Goal: Information Seeking & Learning: Understand process/instructions

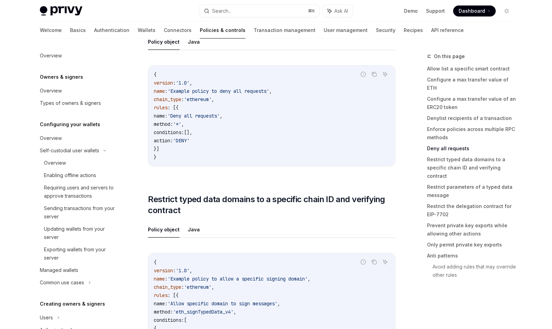
scroll to position [262, 0]
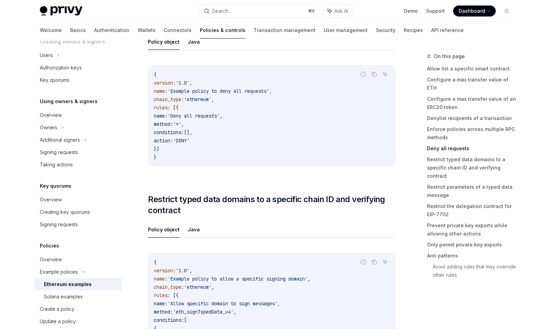
click at [307, 102] on code "{ version : '1.0' , name : 'Example policy to deny all requests' , chain_type :…" at bounding box center [272, 115] width 236 height 91
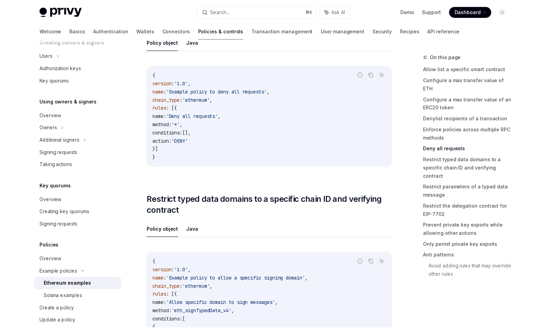
scroll to position [1835, 0]
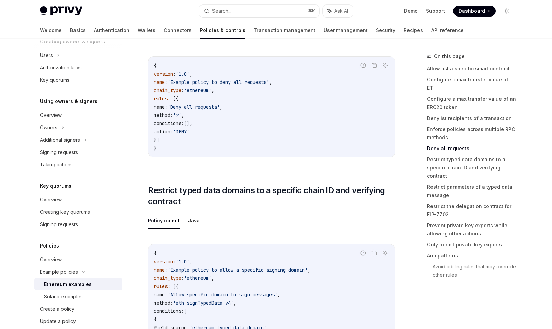
click at [277, 210] on div "​ Allow list a specific smart contract Policy object Java Report incorrect code…" at bounding box center [272, 201] width 248 height 3899
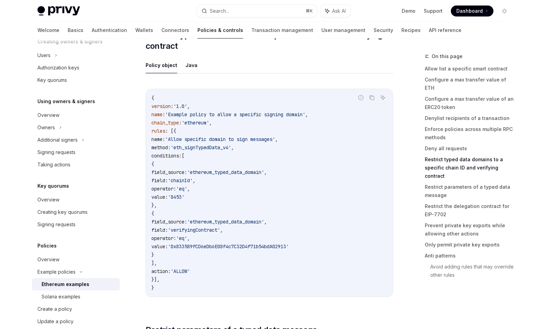
scroll to position [1992, 0]
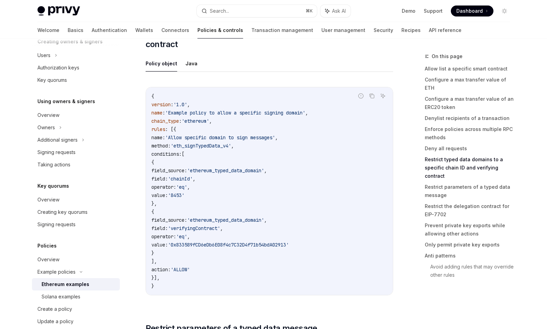
click at [275, 140] on span "'Allow specific domain to sign messages'" at bounding box center [220, 137] width 110 height 6
click at [282, 153] on code "{ version : '1.0' , name : 'Example policy to allow a specific signing domain' …" at bounding box center [269, 191] width 236 height 198
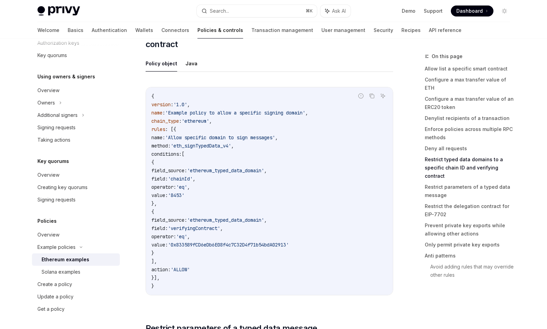
scroll to position [275, 0]
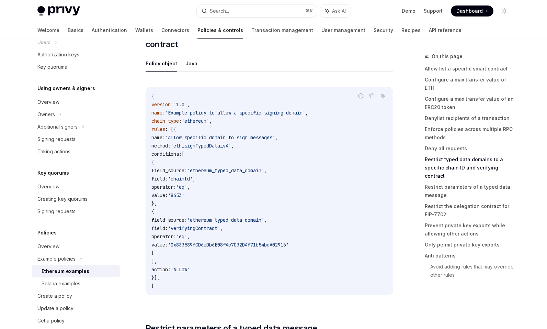
drag, startPoint x: 144, startPoint y: 96, endPoint x: 274, endPoint y: 279, distance: 224.4
click at [274, 279] on div "Example policies Ethereum examples OpenAI Open in ChatGPT OpenAI Open in ChatGP…" at bounding box center [204, 78] width 379 height 4036
click at [274, 279] on code "{ version : '1.0' , name : 'Example policy to allow a specific signing domain' …" at bounding box center [269, 191] width 236 height 198
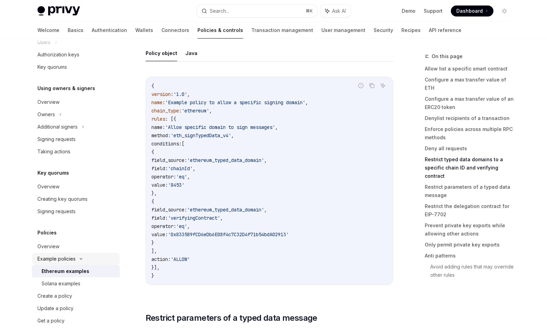
scroll to position [287, 0]
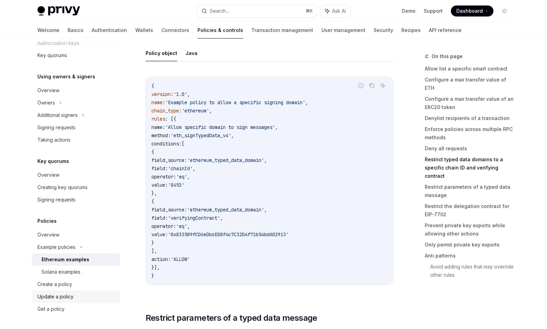
click at [82, 295] on div "Update a policy" at bounding box center [76, 296] width 78 height 8
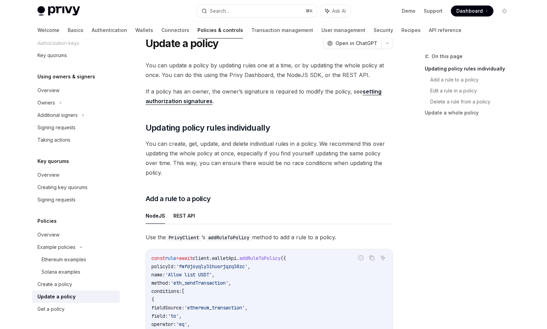
scroll to position [33, 0]
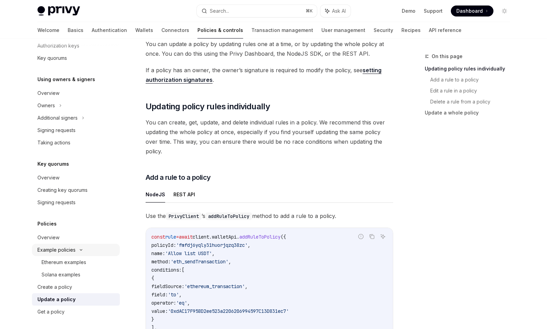
scroll to position [287, 0]
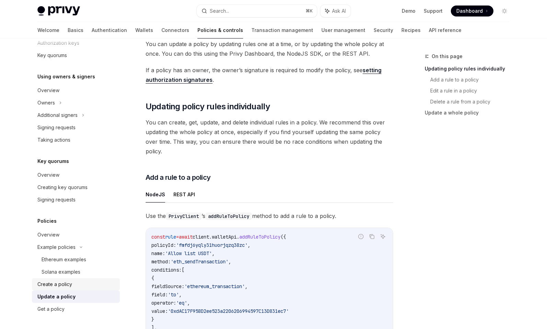
click at [83, 286] on div "Create a policy" at bounding box center [76, 284] width 78 height 8
type textarea "*"
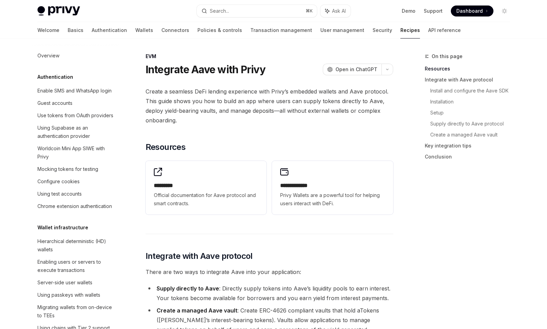
scroll to position [948, 0]
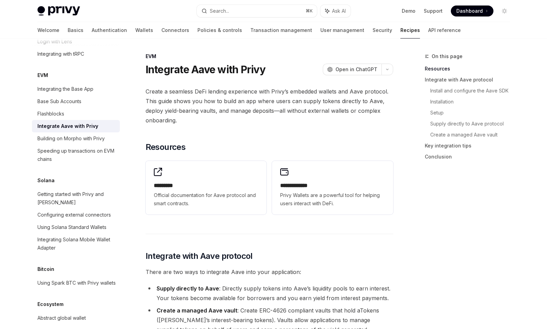
click at [470, 7] on span at bounding box center [472, 10] width 43 height 11
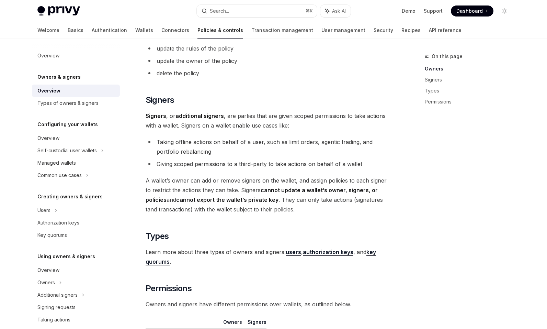
scroll to position [352, 0]
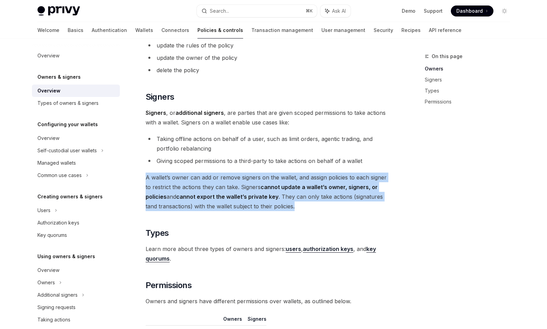
drag, startPoint x: 291, startPoint y: 206, endPoint x: 291, endPoint y: 170, distance: 36.8
click at [291, 170] on div "Privy resources, such as wallets and policies, are controlled or managed by a u…" at bounding box center [270, 74] width 248 height 680
drag, startPoint x: 291, startPoint y: 170, endPoint x: 307, endPoint y: 209, distance: 42.4
click at [307, 209] on div "Privy resources, such as wallets and policies, are controlled or managed by a u…" at bounding box center [270, 74] width 248 height 680
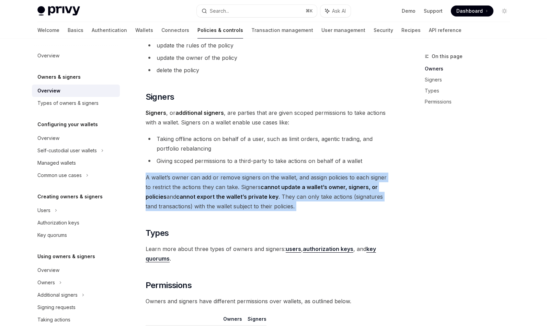
click at [307, 209] on span "A wallet’s owner can add or remove signers on the wallet, and assign policies t…" at bounding box center [270, 191] width 248 height 38
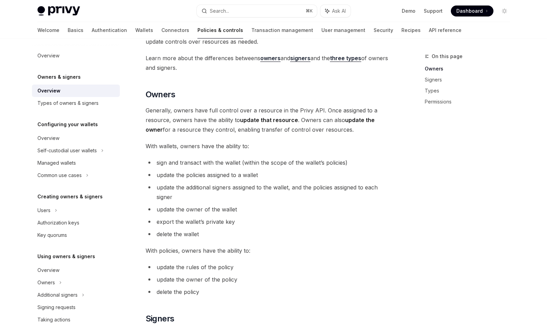
scroll to position [129, 0]
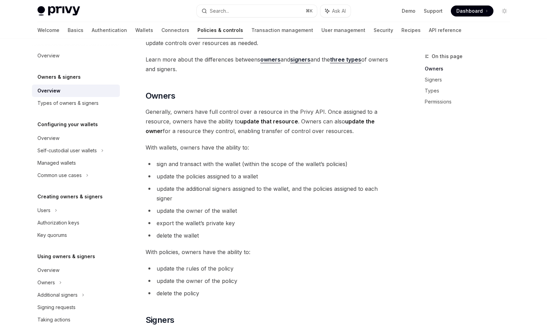
click at [267, 163] on span "sign and transact with the wallet (within the scope of the wallet’s policies)" at bounding box center [252, 163] width 191 height 7
click at [266, 179] on li "update the policies assigned to a wallet" at bounding box center [270, 176] width 248 height 10
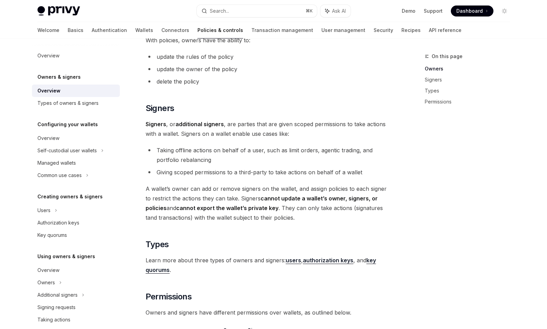
scroll to position [340, 0]
click at [266, 170] on li "Giving scoped permissions to a third-party to take actions on behalf of a wallet" at bounding box center [270, 173] width 248 height 10
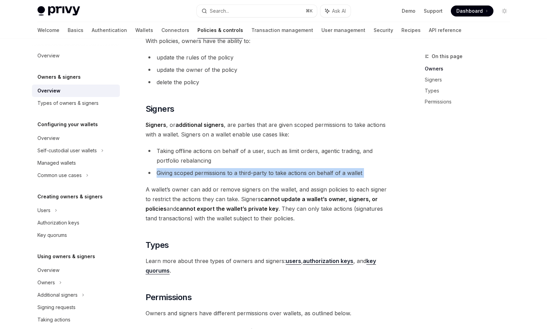
click at [261, 161] on li "Taking offline actions on behalf of a user, such as limit orders, agentic tradi…" at bounding box center [270, 155] width 248 height 19
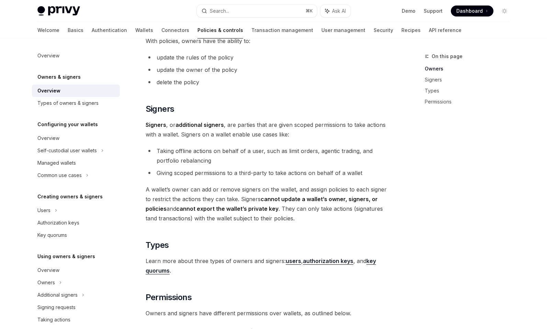
click at [261, 161] on li "Taking offline actions on behalf of a user, such as limit orders, agentic tradi…" at bounding box center [270, 155] width 248 height 19
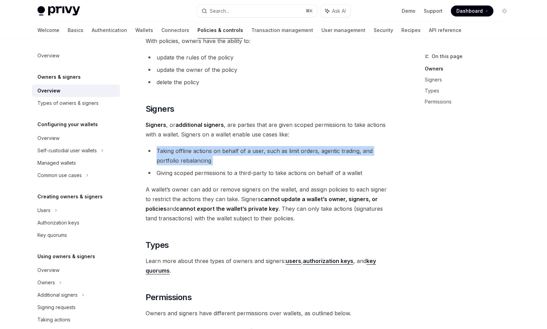
click at [261, 161] on li "Taking offline actions on behalf of a user, such as limit orders, agentic tradi…" at bounding box center [270, 155] width 248 height 19
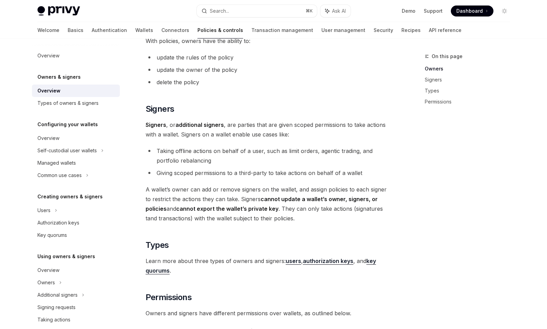
click at [290, 219] on span "A wallet’s owner can add or remove signers on the wallet, and assign policies t…" at bounding box center [270, 203] width 248 height 38
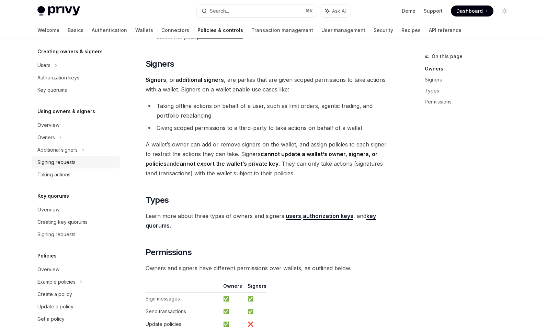
scroll to position [155, 0]
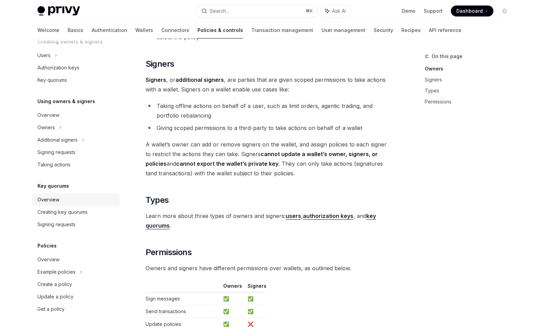
click at [72, 199] on div "Overview" at bounding box center [76, 199] width 78 height 8
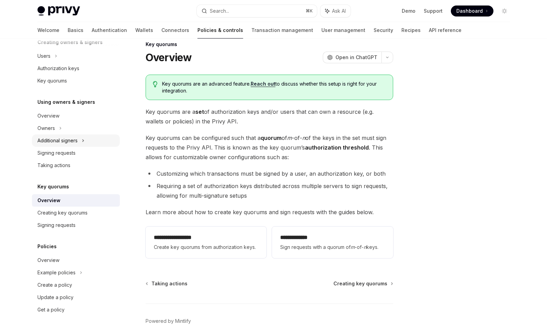
scroll to position [155, 0]
click at [82, 244] on div "Policies" at bounding box center [76, 245] width 88 height 8
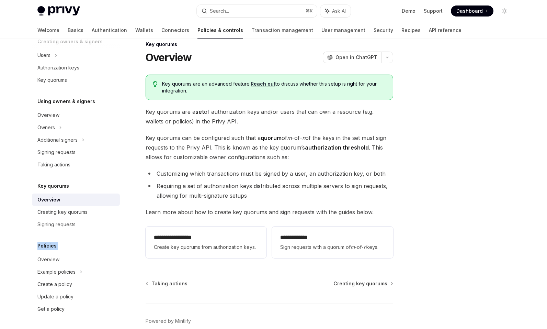
click at [82, 244] on div "Policies" at bounding box center [76, 245] width 88 height 8
click at [75, 189] on div "Key quorums" at bounding box center [76, 186] width 88 height 8
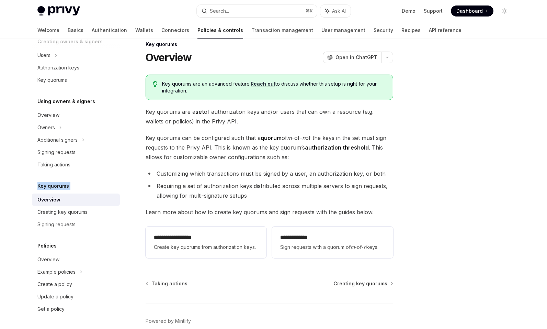
click at [75, 189] on div "Key quorums" at bounding box center [76, 186] width 88 height 8
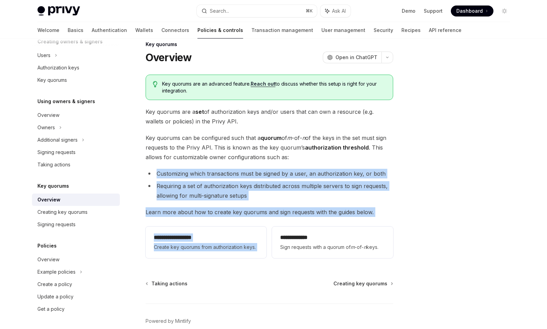
drag, startPoint x: 317, startPoint y: 217, endPoint x: 318, endPoint y: 160, distance: 57.0
click at [318, 160] on div "**********" at bounding box center [270, 168] width 248 height 186
click at [318, 160] on span "Key quorums can be configured such that a quorum of m -of- n of the keys in the…" at bounding box center [270, 147] width 248 height 29
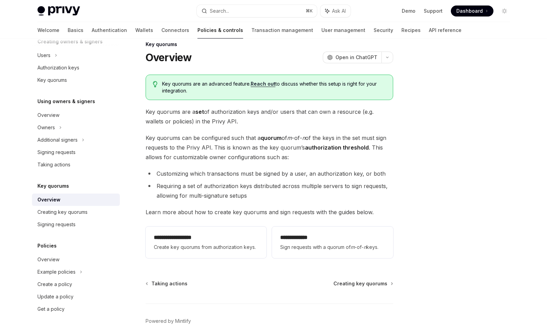
click at [318, 148] on strong "authorization threshold" at bounding box center [337, 147] width 64 height 7
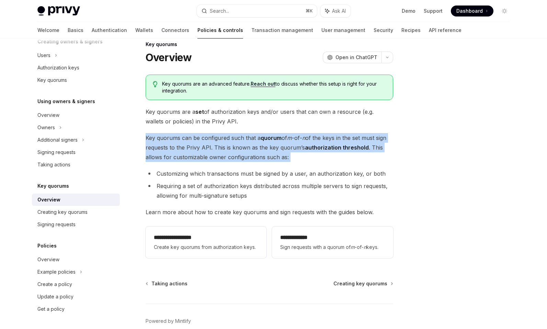
click at [317, 156] on span "Key quorums can be configured such that a quorum of m -of- n of the keys in the…" at bounding box center [270, 147] width 248 height 29
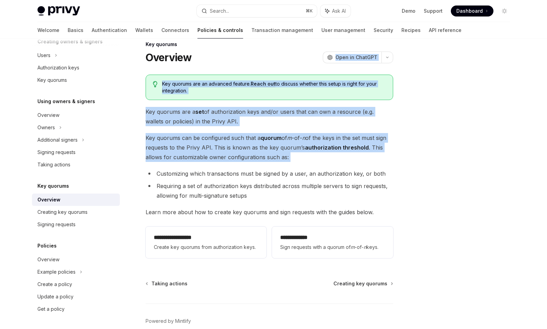
drag, startPoint x: 317, startPoint y: 156, endPoint x: 292, endPoint y: 57, distance: 101.7
click at [292, 57] on div "**********" at bounding box center [204, 201] width 379 height 323
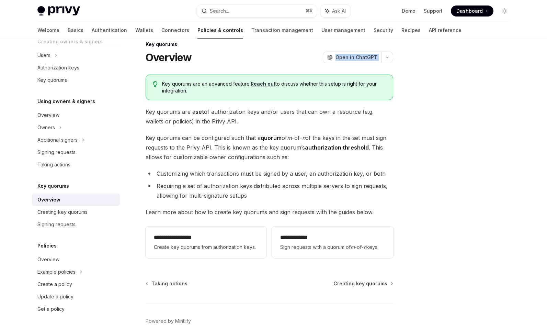
click at [286, 64] on div "**********" at bounding box center [204, 201] width 379 height 323
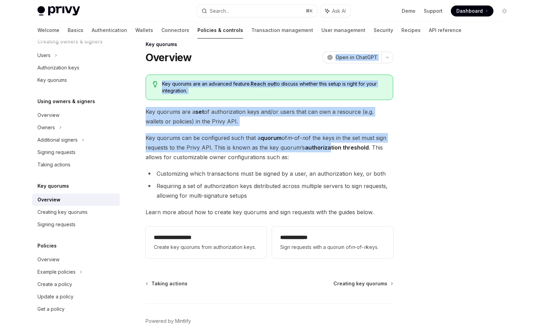
drag, startPoint x: 286, startPoint y: 64, endPoint x: 329, endPoint y: 146, distance: 92.6
click at [329, 146] on div "**********" at bounding box center [204, 201] width 379 height 323
click at [329, 146] on strong "authorization threshold" at bounding box center [337, 147] width 64 height 7
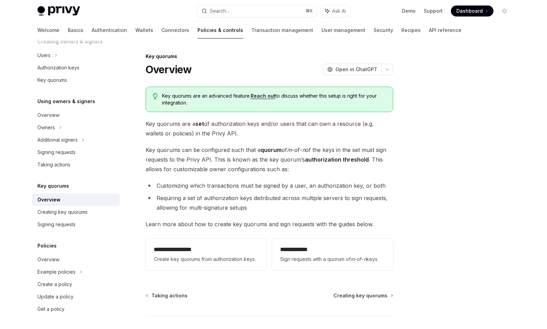
click at [76, 101] on h5 "Using owners & signers" at bounding box center [66, 101] width 58 height 8
click at [76, 102] on h5 "Using owners & signers" at bounding box center [66, 101] width 58 height 8
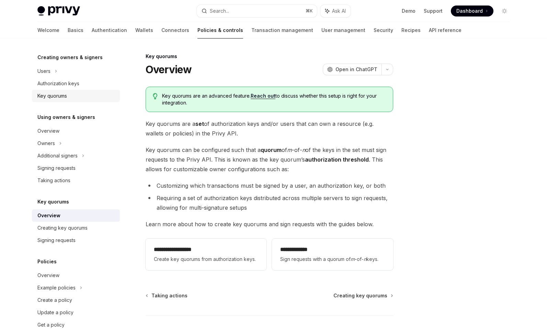
click at [74, 97] on div "Key quorums" at bounding box center [76, 96] width 78 height 8
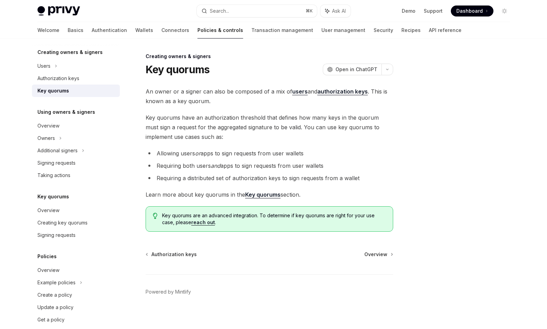
scroll to position [146, 0]
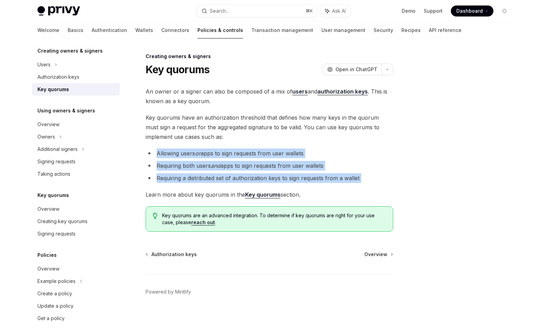
drag, startPoint x: 170, startPoint y: 188, endPoint x: 146, endPoint y: 153, distance: 42.8
click at [146, 153] on div "An owner or a signer can also be composed of a mix of users and authorization k…" at bounding box center [270, 159] width 248 height 145
click at [146, 153] on li "Allowing users or apps to sign requests from user wallets" at bounding box center [270, 153] width 248 height 10
drag, startPoint x: 146, startPoint y: 153, endPoint x: 359, endPoint y: 182, distance: 215.3
click at [359, 182] on ul "Allowing users or apps to sign requests from user wallets Requiring both users …" at bounding box center [270, 165] width 248 height 34
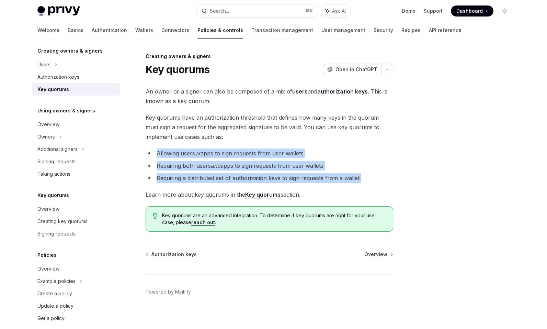
click at [359, 182] on li "Requiring a distributed set of authorization keys to sign requests from a wallet" at bounding box center [270, 178] width 248 height 10
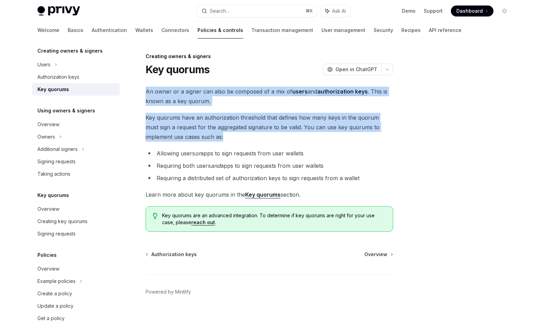
drag, startPoint x: 305, startPoint y: 138, endPoint x: 251, endPoint y: 81, distance: 78.2
click at [251, 81] on div "Creating owners & signers Key quorums OpenAI Open in ChatGPT OpenAI Open in Cha…" at bounding box center [204, 192] width 379 height 281
drag, startPoint x: 251, startPoint y: 81, endPoint x: 296, endPoint y: 135, distance: 70.7
click at [296, 135] on div "Creating owners & signers Key quorums OpenAI Open in ChatGPT OpenAI Open in Cha…" at bounding box center [204, 192] width 379 height 281
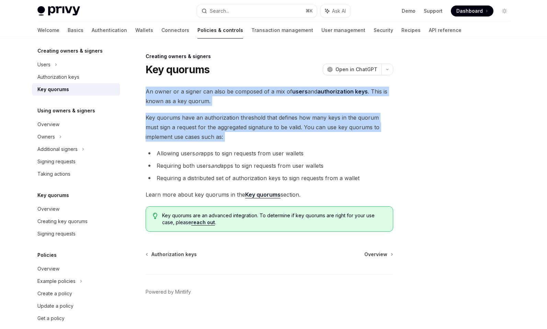
click at [296, 135] on span "Key quorums have an authorization threshold that defines how many keys in the q…" at bounding box center [270, 127] width 248 height 29
drag, startPoint x: 296, startPoint y: 135, endPoint x: 245, endPoint y: 56, distance: 94.2
click at [245, 56] on div "Creating owners & signers Key quorums OpenAI Open in ChatGPT OpenAI Open in Cha…" at bounding box center [204, 192] width 379 height 281
click at [245, 56] on div "Creating owners & signers" at bounding box center [270, 56] width 248 height 7
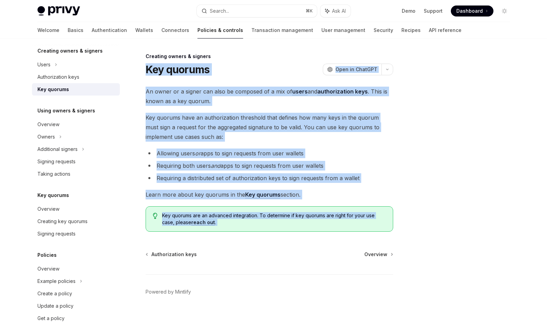
drag, startPoint x: 245, startPoint y: 56, endPoint x: 379, endPoint y: 225, distance: 215.4
click at [379, 225] on div "Creating owners & signers Key quorums OpenAI Open in ChatGPT OpenAI Open in Cha…" at bounding box center [204, 192] width 379 height 281
click at [379, 225] on span "Key quorums are an advanced integration. To determine if key quorums are right …" at bounding box center [274, 219] width 224 height 14
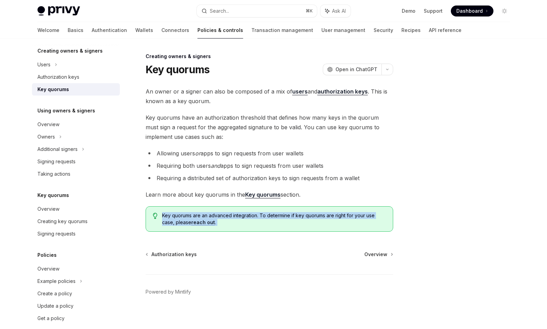
drag, startPoint x: 379, startPoint y: 225, endPoint x: 369, endPoint y: 209, distance: 19.2
click at [369, 209] on div "Key quorums are an advanced integration. To determine if key quorums are right …" at bounding box center [270, 218] width 248 height 25
drag, startPoint x: 369, startPoint y: 209, endPoint x: 380, endPoint y: 228, distance: 22.5
click at [380, 228] on div "Key quorums are an advanced integration. To determine if key quorums are right …" at bounding box center [270, 218] width 248 height 25
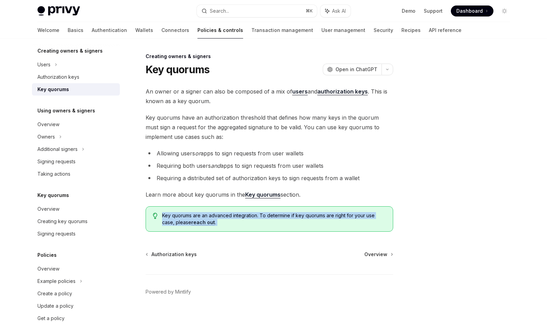
click at [380, 228] on div "Key quorums are an advanced integration. To determine if key quorums are right …" at bounding box center [270, 218] width 248 height 25
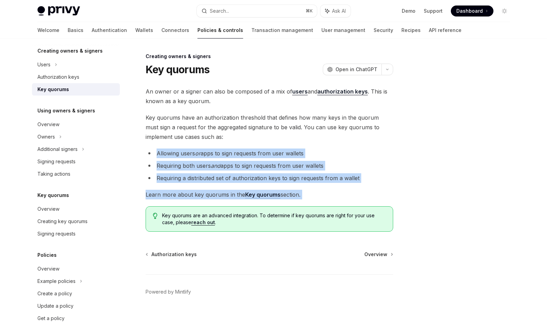
drag, startPoint x: 353, startPoint y: 202, endPoint x: 319, endPoint y: 148, distance: 63.8
click at [319, 148] on div "An owner or a signer can also be composed of a mix of users and authorization k…" at bounding box center [270, 159] width 248 height 145
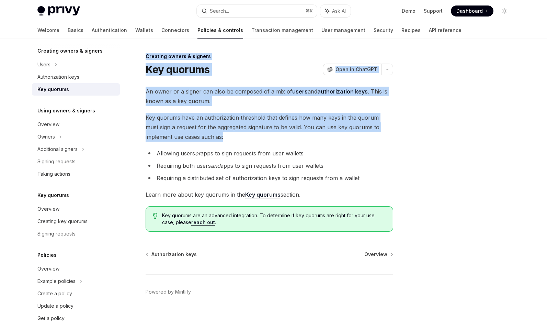
drag, startPoint x: 312, startPoint y: 139, endPoint x: 239, endPoint y: 47, distance: 117.1
click at [239, 47] on div "Creating owners & signers Key quorums OpenAI Open in ChatGPT OpenAI Open in Cha…" at bounding box center [274, 185] width 484 height 295
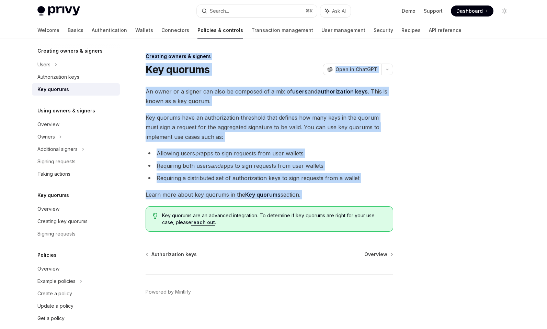
drag, startPoint x: 239, startPoint y: 47, endPoint x: 353, endPoint y: 198, distance: 189.1
click at [353, 198] on div "Creating owners & signers Key quorums OpenAI Open in ChatGPT OpenAI Open in Cha…" at bounding box center [274, 185] width 484 height 295
click at [353, 198] on span "Learn more about key quorums in the Key quorums section." at bounding box center [270, 195] width 248 height 10
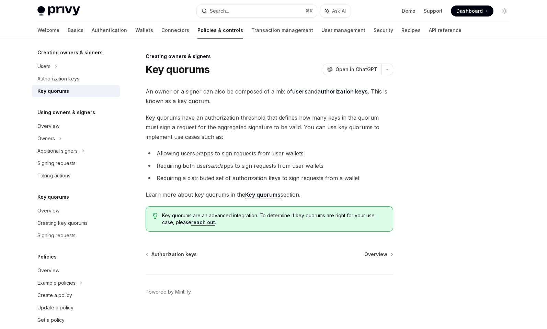
scroll to position [136, 0]
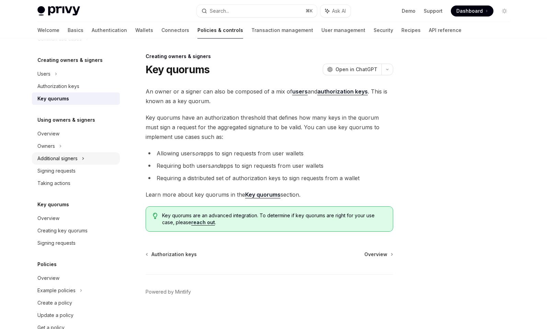
click at [79, 163] on div "Additional signers" at bounding box center [76, 158] width 88 height 12
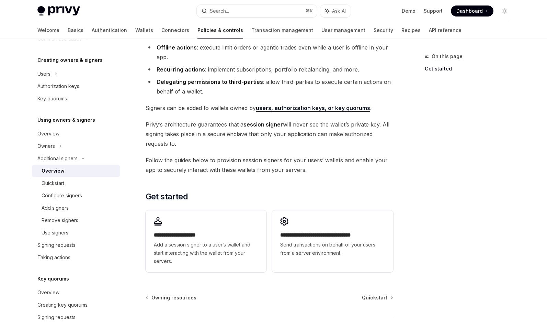
scroll to position [83, 0]
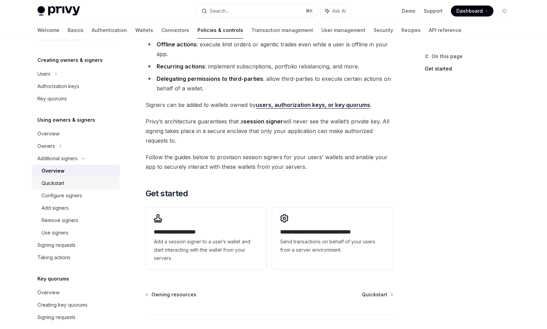
click at [93, 181] on div "Quickstart" at bounding box center [79, 183] width 74 height 8
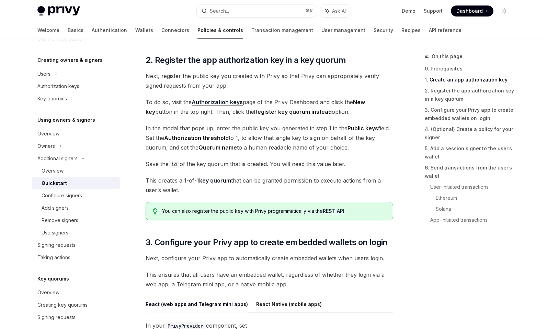
scroll to position [471, 0]
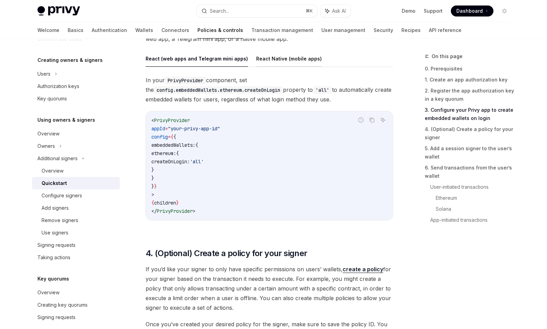
click at [289, 61] on button "React Native (mobile apps)" at bounding box center [289, 58] width 66 height 16
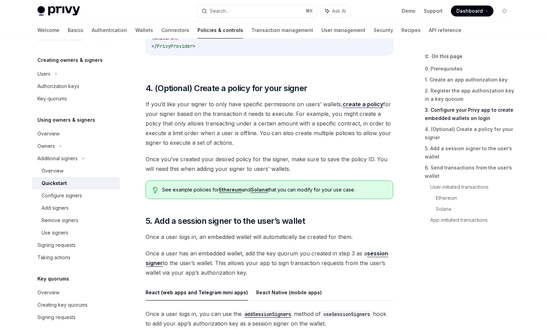
scroll to position [891, 0]
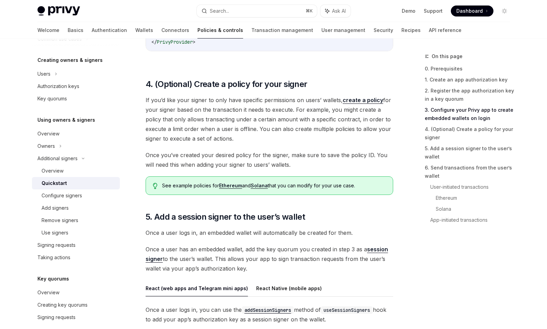
click at [247, 137] on span "If you’d like your signer to only have specific permissions on users’ wallets, …" at bounding box center [270, 119] width 248 height 48
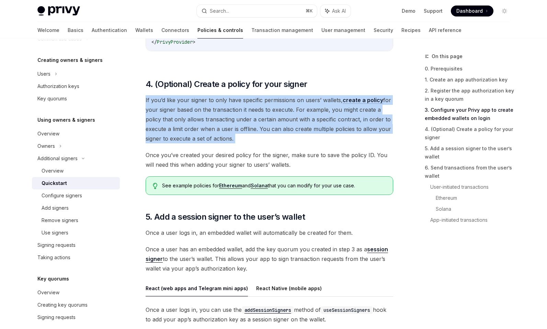
click at [247, 137] on span "If you’d like your signer to only have specific permissions on users’ wallets, …" at bounding box center [270, 119] width 248 height 48
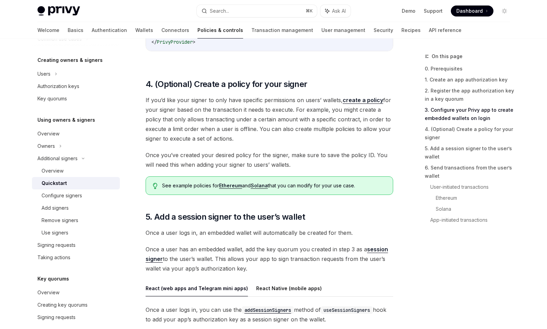
click at [247, 137] on span "If you’d like your signer to only have specific permissions on users’ wallets, …" at bounding box center [270, 119] width 248 height 48
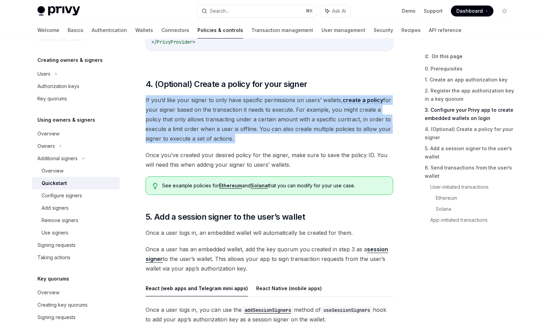
click at [301, 140] on span "If you’d like your signer to only have specific permissions on users’ wallets, …" at bounding box center [270, 119] width 248 height 48
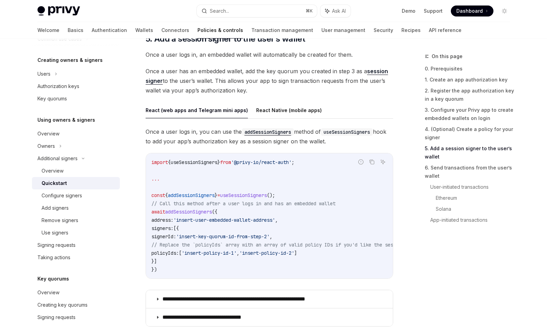
scroll to position [1076, 0]
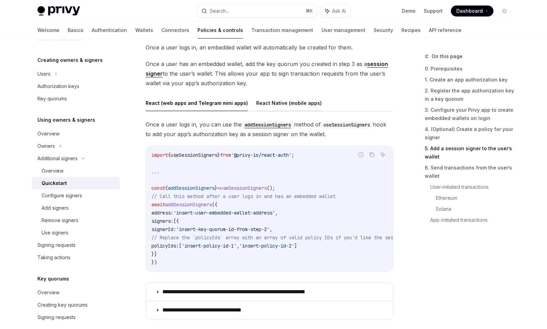
click at [295, 104] on button "React Native (mobile apps)" at bounding box center [289, 103] width 66 height 16
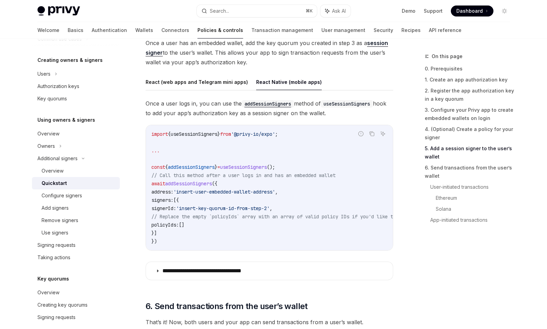
scroll to position [1097, 0]
click at [210, 74] on button "React (web apps and Telegram mini apps)" at bounding box center [197, 81] width 102 height 16
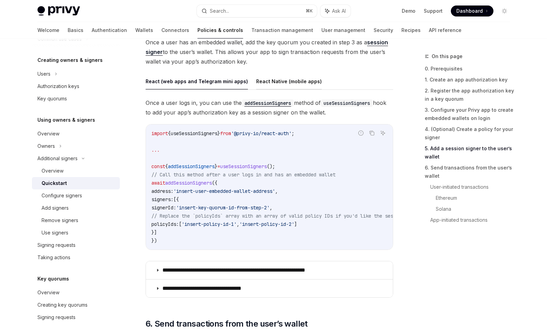
click at [267, 88] on button "React Native (mobile apps)" at bounding box center [289, 81] width 66 height 16
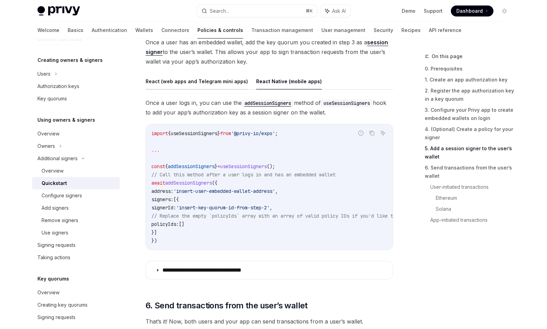
click at [228, 88] on button "React (web apps and Telegram mini apps)" at bounding box center [197, 81] width 102 height 16
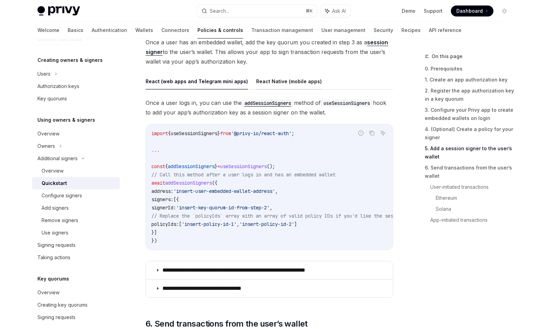
click at [275, 86] on button "React Native (mobile apps)" at bounding box center [289, 81] width 66 height 16
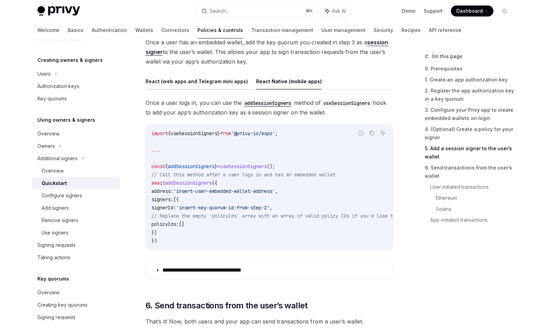
click at [219, 82] on button "React (web apps and Telegram mini apps)" at bounding box center [197, 81] width 102 height 16
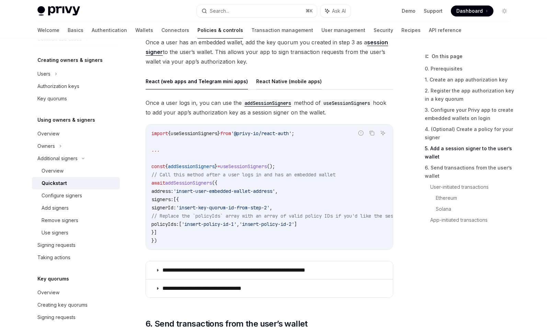
click at [260, 83] on button "React Native (mobile apps)" at bounding box center [289, 81] width 66 height 16
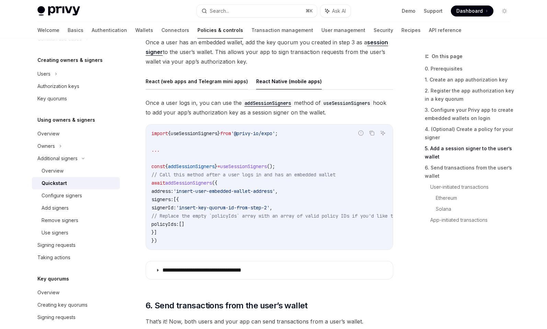
click at [217, 82] on button "React (web apps and Telegram mini apps)" at bounding box center [197, 81] width 102 height 16
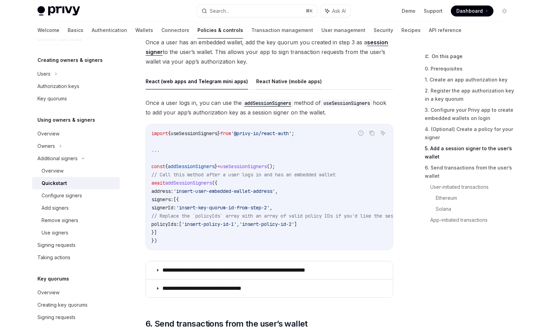
click at [256, 82] on button "React Native (mobile apps)" at bounding box center [289, 81] width 66 height 16
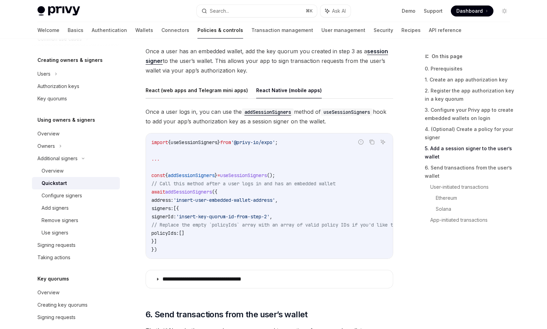
click at [208, 94] on button "React (web apps and Telegram mini apps)" at bounding box center [197, 90] width 102 height 16
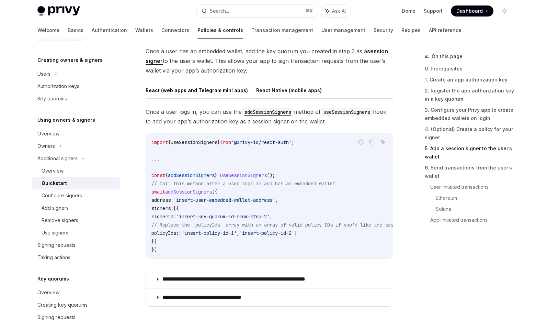
click at [270, 91] on button "React Native (mobile apps)" at bounding box center [289, 90] width 66 height 16
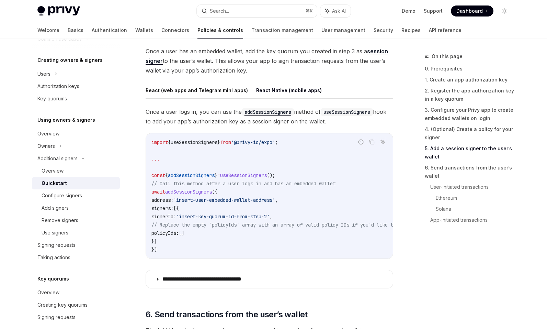
click at [210, 92] on button "React (web apps and Telegram mini apps)" at bounding box center [197, 90] width 102 height 16
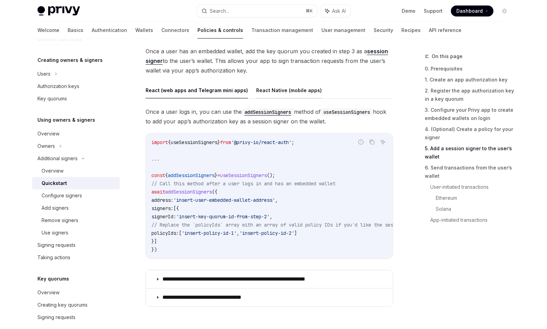
click at [261, 87] on button "React Native (mobile apps)" at bounding box center [289, 90] width 66 height 16
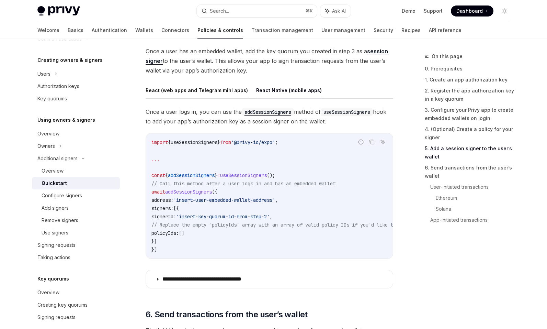
click at [205, 93] on button "React (web apps and Telegram mini apps)" at bounding box center [197, 90] width 102 height 16
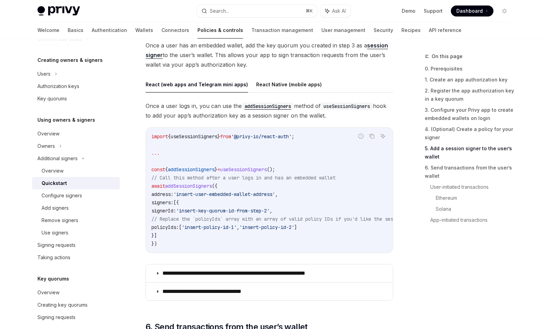
scroll to position [1096, 0]
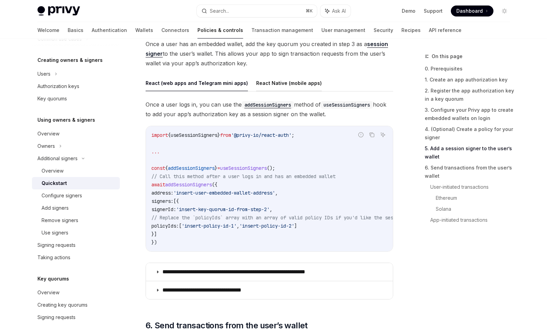
click at [266, 83] on button "React Native (mobile apps)" at bounding box center [289, 83] width 66 height 16
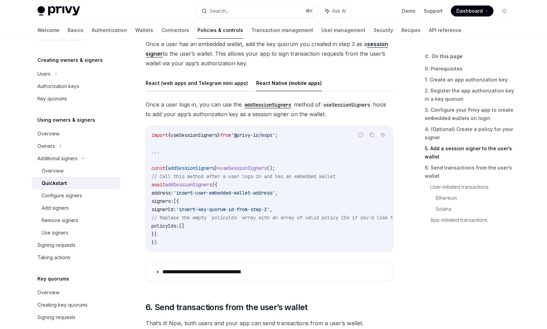
click at [211, 83] on button "React (web apps and Telegram mini apps)" at bounding box center [197, 83] width 102 height 16
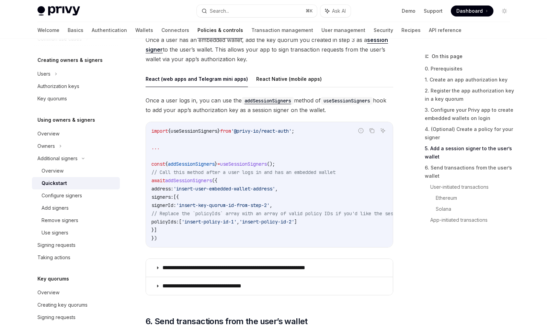
scroll to position [1101, 0]
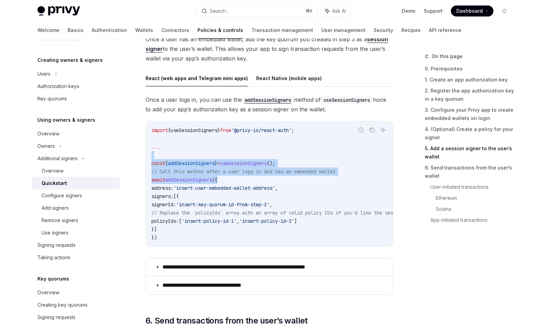
drag, startPoint x: 255, startPoint y: 180, endPoint x: 251, endPoint y: 154, distance: 26.4
click at [251, 154] on code "import { useSessionSigners } from '@privy-io/react-auth' ; ... const { addSessi…" at bounding box center [516, 183] width 731 height 115
drag, startPoint x: 251, startPoint y: 154, endPoint x: 273, endPoint y: 179, distance: 33.8
click at [273, 179] on code "import { useSessionSigners } from '@privy-io/react-auth' ; ... const { addSessi…" at bounding box center [516, 183] width 731 height 115
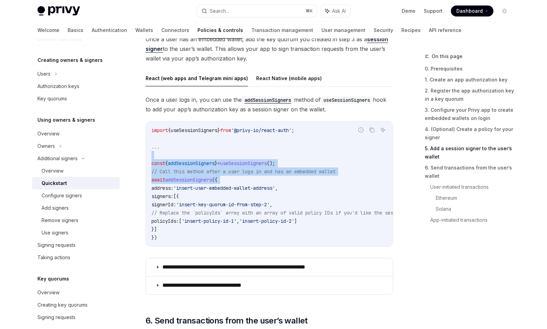
click at [273, 179] on code "import { useSessionSigners } from '@privy-io/react-auth' ; ... const { addSessi…" at bounding box center [516, 183] width 731 height 115
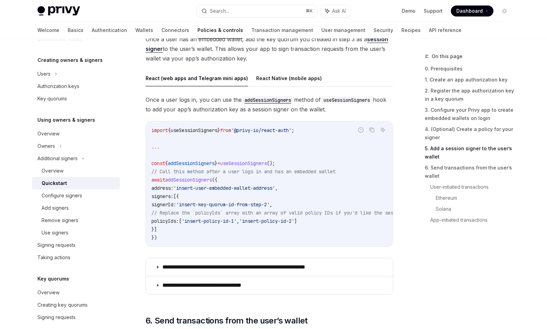
click at [270, 205] on span "'insert-key-quorum-id-from-step-2'" at bounding box center [222, 204] width 93 height 6
click at [282, 215] on span "// Replace the `policyIds` array with an array of valid policy IDs if you'd lik…" at bounding box center [508, 213] width 714 height 6
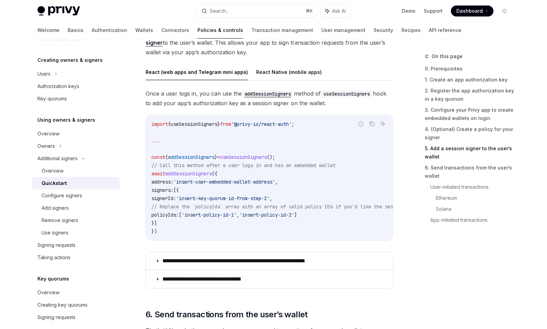
scroll to position [1107, 0]
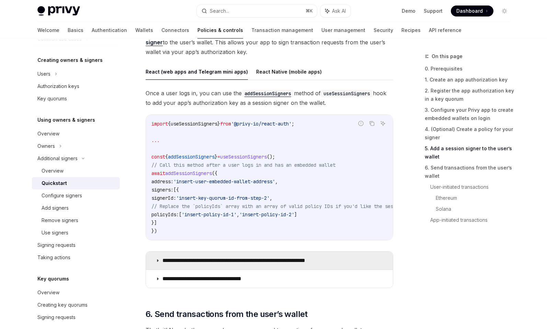
click at [278, 261] on p "**********" at bounding box center [250, 260] width 177 height 7
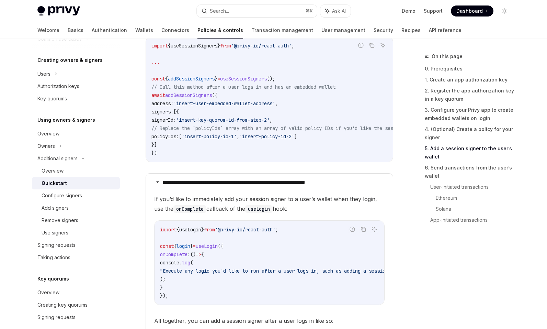
scroll to position [1186, 0]
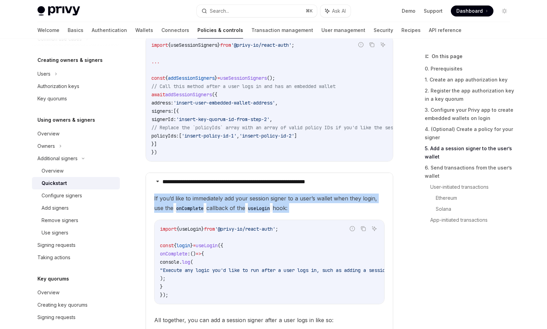
drag, startPoint x: 312, startPoint y: 212, endPoint x: 309, endPoint y: 193, distance: 18.8
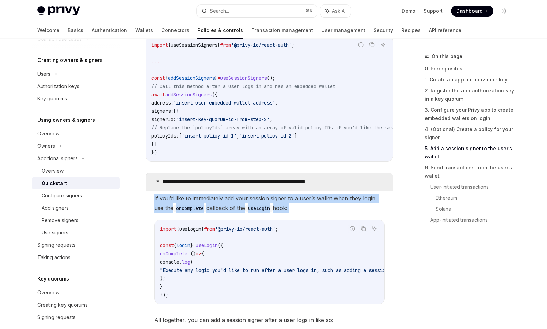
click at [309, 191] on summary "**********" at bounding box center [269, 182] width 247 height 18
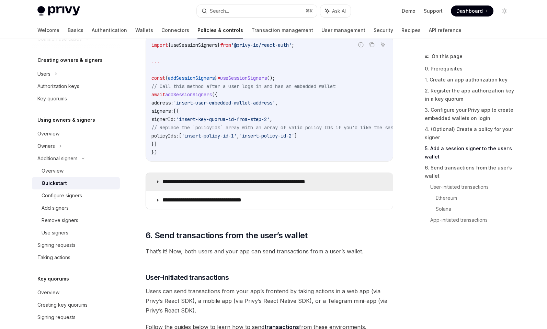
click at [305, 188] on summary "**********" at bounding box center [269, 182] width 247 height 18
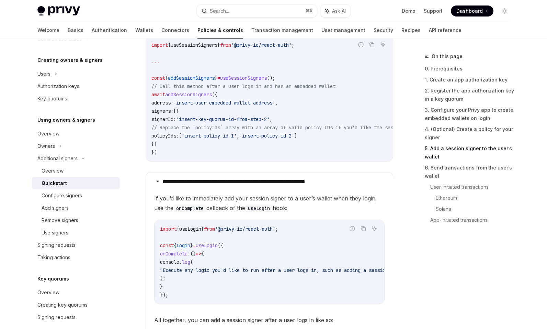
click at [302, 207] on span "If you’d like to immediately add your session signer to a user’s wallet when th…" at bounding box center [269, 202] width 230 height 19
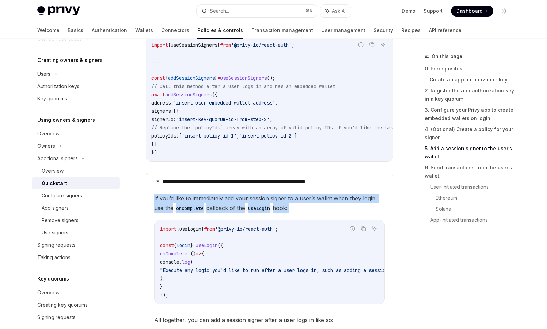
click at [302, 207] on span "If you’d like to immediately add your session signer to a user’s wallet when th…" at bounding box center [269, 202] width 230 height 19
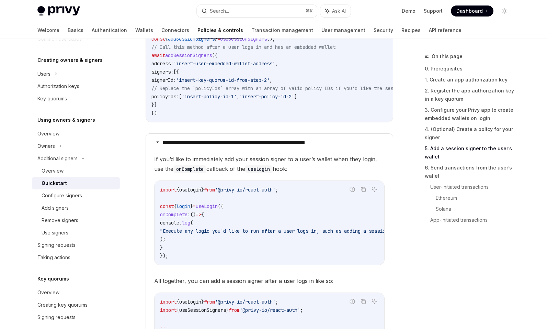
scroll to position [1226, 0]
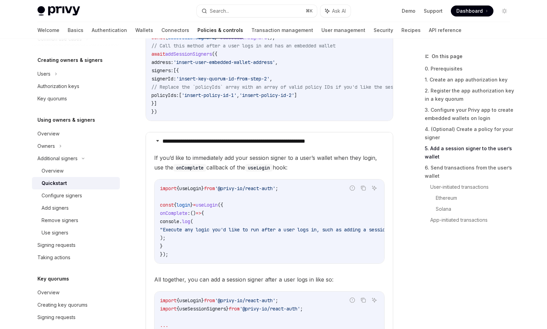
drag, startPoint x: 305, startPoint y: 169, endPoint x: 303, endPoint y: 157, distance: 12.1
click at [303, 157] on span "If you’d like to immediately add your session signer to a user’s wallet when th…" at bounding box center [269, 162] width 230 height 19
click at [303, 163] on span "If you’d like to immediately add your session signer to a user’s wallet when th…" at bounding box center [269, 162] width 230 height 19
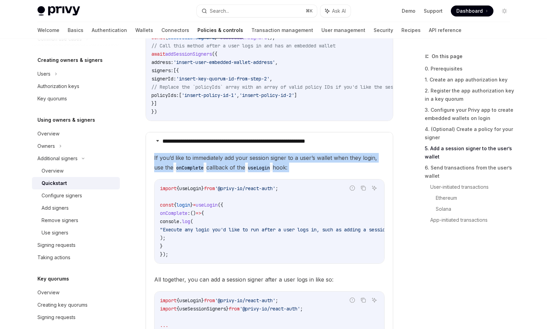
click at [303, 163] on span "If you’d like to immediately add your session signer to a user’s wallet when th…" at bounding box center [269, 162] width 230 height 19
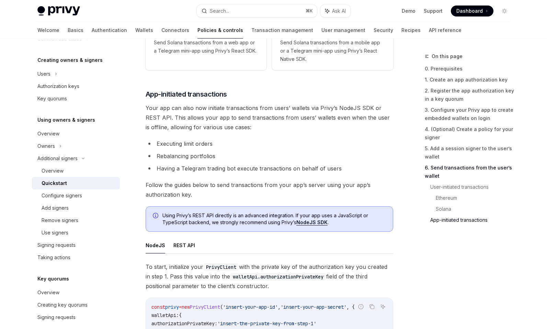
scroll to position [1953, 0]
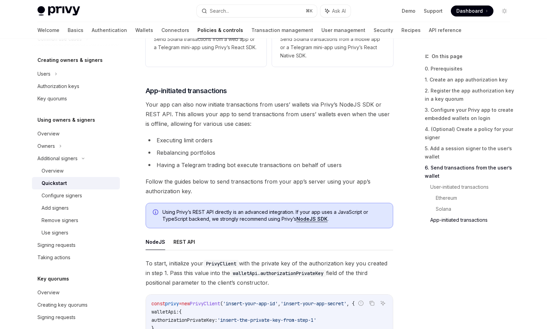
click at [243, 127] on span "Your app can also now initiate transactions from users’ wallets via Privy’s Nod…" at bounding box center [270, 114] width 248 height 29
drag, startPoint x: 233, startPoint y: 168, endPoint x: 233, endPoint y: 140, distance: 28.2
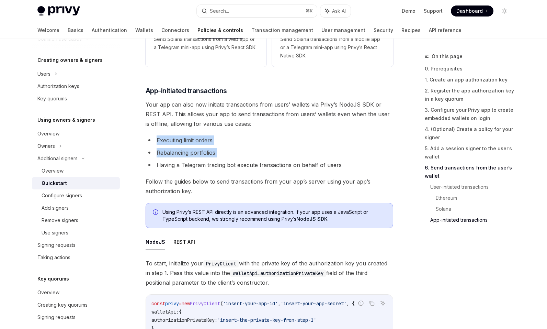
click at [243, 170] on li "Having a Telegram trading bot execute transactions on behalf of users" at bounding box center [270, 165] width 248 height 10
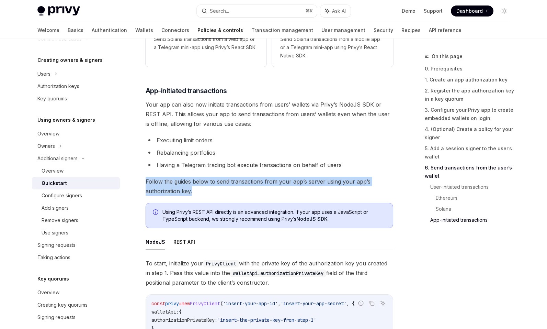
drag, startPoint x: 247, startPoint y: 195, endPoint x: 245, endPoint y: 182, distance: 12.4
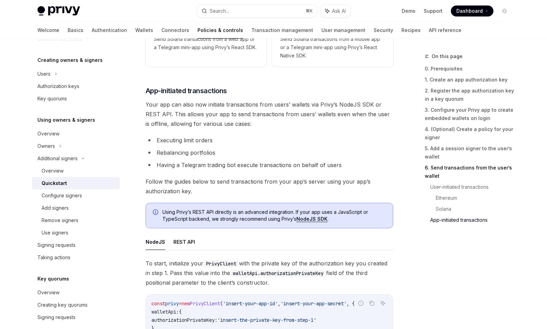
scroll to position [1960, 0]
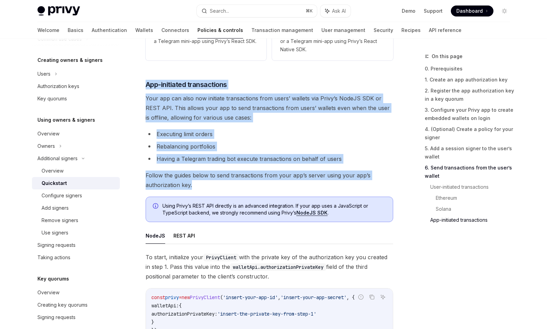
drag, startPoint x: 243, startPoint y: 193, endPoint x: 229, endPoint y: 83, distance: 111.0
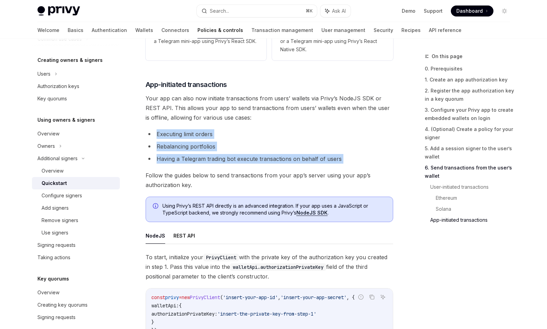
drag, startPoint x: 252, startPoint y: 174, endPoint x: 250, endPoint y: 127, distance: 46.7
click at [250, 122] on span "Your app can also now initiate transactions from users’ wallets via Privy’s Nod…" at bounding box center [270, 107] width 248 height 29
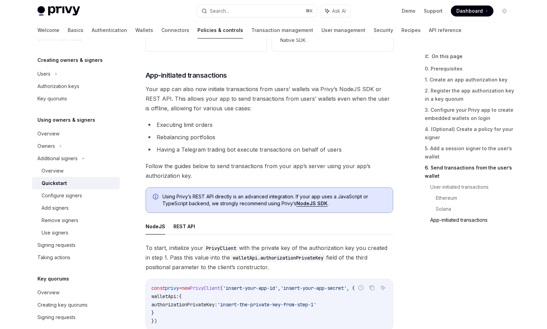
scroll to position [1976, 0]
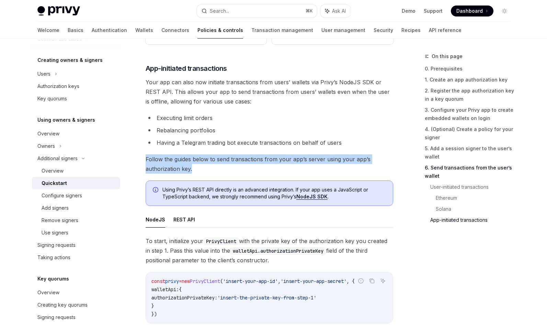
drag, startPoint x: 248, startPoint y: 177, endPoint x: 247, endPoint y: 158, distance: 18.9
drag, startPoint x: 247, startPoint y: 158, endPoint x: 254, endPoint y: 180, distance: 22.7
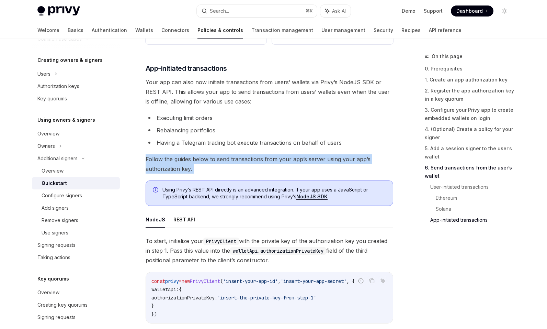
click at [254, 173] on span "Follow the guides below to send transactions from your app’s server using your …" at bounding box center [270, 163] width 248 height 19
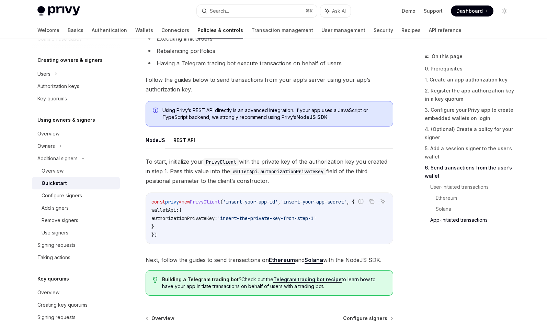
scroll to position [2056, 0]
drag, startPoint x: 271, startPoint y: 185, endPoint x: 265, endPoint y: 156, distance: 29.2
click at [265, 156] on div "NodeJS REST API To start, initialize your PrivyClient with the private key of t…" at bounding box center [270, 197] width 248 height 133
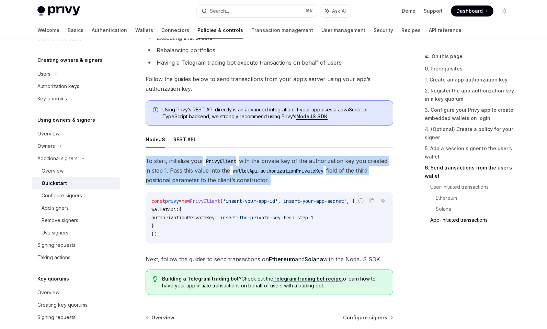
drag, startPoint x: 265, startPoint y: 156, endPoint x: 288, endPoint y: 187, distance: 38.2
click at [288, 187] on div "NodeJS REST API To start, initialize your PrivyClient with the private key of t…" at bounding box center [270, 197] width 248 height 133
click at [288, 185] on span "To start, initialize your PrivyClient with the private key of the authorization…" at bounding box center [270, 170] width 248 height 29
drag, startPoint x: 288, startPoint y: 187, endPoint x: 274, endPoint y: 161, distance: 28.9
click at [274, 161] on div "NodeJS REST API To start, initialize your PrivyClient with the private key of t…" at bounding box center [270, 197] width 248 height 133
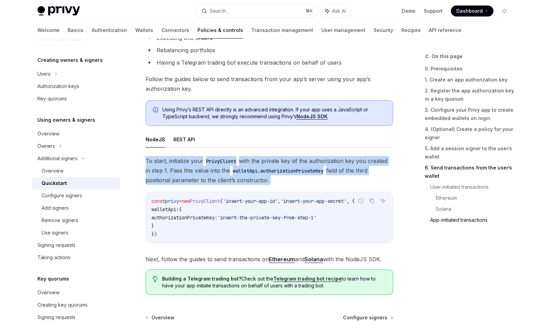
click at [274, 161] on div "NodeJS REST API To start, initialize your PrivyClient with the private key of t…" at bounding box center [270, 197] width 248 height 133
drag, startPoint x: 274, startPoint y: 161, endPoint x: 291, endPoint y: 187, distance: 30.7
click at [291, 187] on div "NodeJS REST API To start, initialize your PrivyClient with the private key of t…" at bounding box center [270, 197] width 248 height 133
click at [291, 185] on span "To start, initialize your PrivyClient with the private key of the authorization…" at bounding box center [270, 170] width 248 height 29
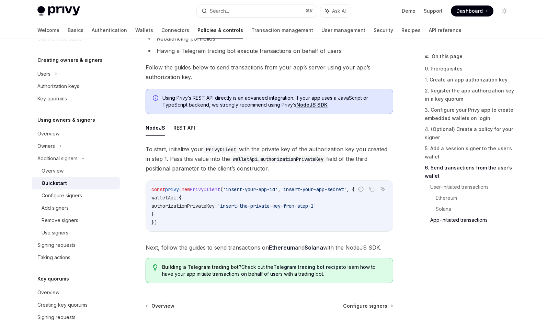
scroll to position [2072, 0]
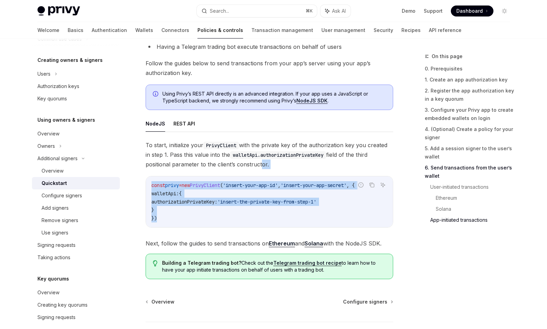
drag, startPoint x: 259, startPoint y: 230, endPoint x: 259, endPoint y: 177, distance: 53.6
click at [259, 177] on div "To start, initialize your PrivyClient with the private key of the authorization…" at bounding box center [270, 194] width 248 height 108
click at [259, 169] on span "To start, initialize your PrivyClient with the private key of the authorization…" at bounding box center [270, 154] width 248 height 29
drag, startPoint x: 262, startPoint y: 193, endPoint x: 294, endPoint y: 225, distance: 44.7
click at [297, 227] on div "const privy = new PrivyClient ( 'insert-your-app-id' , 'insert-your-app-secret'…" at bounding box center [269, 201] width 247 height 51
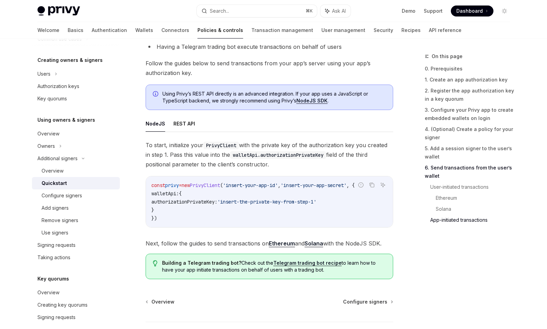
click at [293, 222] on code "const privy = new PrivyClient ( 'insert-your-app-id' , 'insert-your-app-secret'…" at bounding box center [269, 201] width 236 height 41
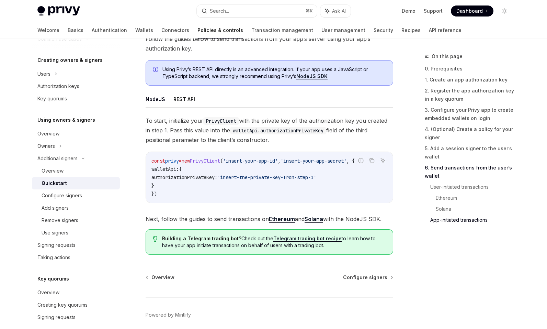
scroll to position [2097, 0]
drag, startPoint x: 315, startPoint y: 259, endPoint x: 290, endPoint y: 206, distance: 59.2
click at [285, 219] on div "To start, initialize your PrivyClient with the private key of the authorization…" at bounding box center [270, 169] width 248 height 108
drag, startPoint x: 285, startPoint y: 218, endPoint x: 324, endPoint y: 255, distance: 53.5
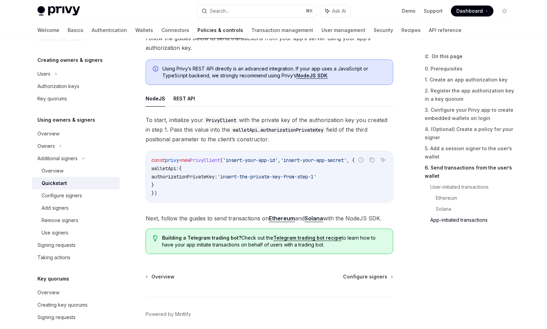
click at [324, 248] on span "Building a Telegram trading bot? Check out the Telegram trading bot recipe to l…" at bounding box center [274, 241] width 224 height 14
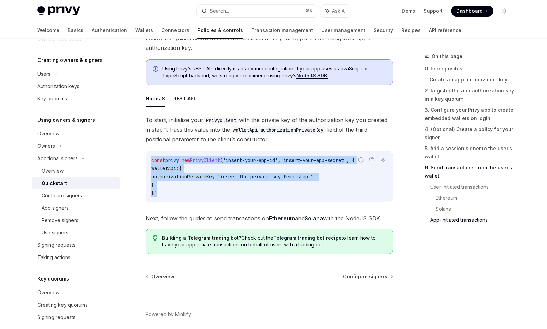
drag, startPoint x: 277, startPoint y: 203, endPoint x: 261, endPoint y: 161, distance: 45.1
click at [261, 161] on div "const privy = new PrivyClient ( 'insert-your-app-id' , 'insert-your-app-secret'…" at bounding box center [269, 176] width 247 height 51
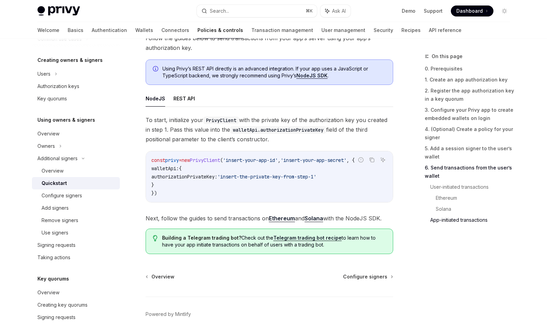
scroll to position [2091, 0]
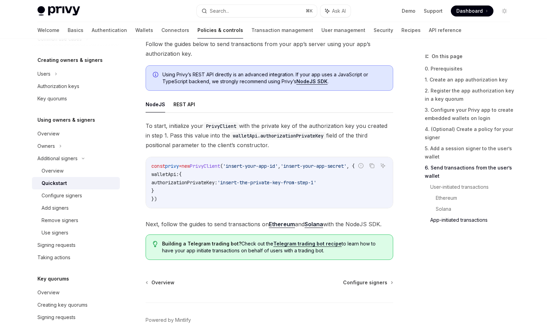
click at [257, 150] on span "To start, initialize your PrivyClient with the private key of the authorization…" at bounding box center [270, 135] width 248 height 29
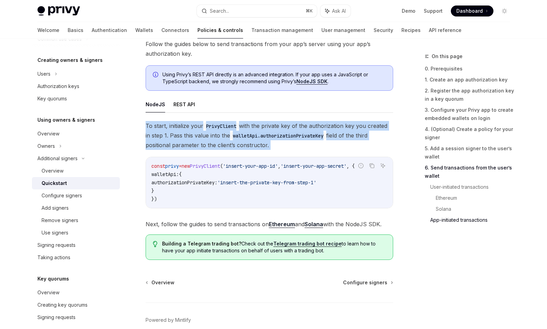
click at [257, 150] on span "To start, initialize your PrivyClient with the private key of the authorization…" at bounding box center [270, 135] width 248 height 29
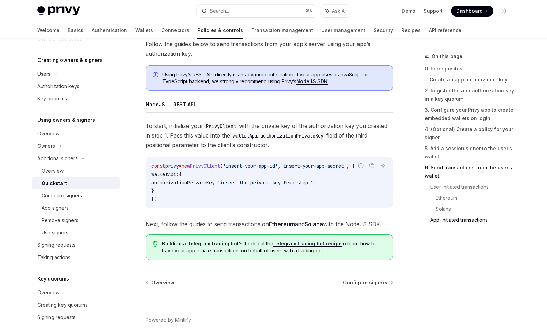
click at [257, 148] on span "To start, initialize your PrivyClient with the private key of the authorization…" at bounding box center [270, 135] width 248 height 29
click at [273, 158] on div "To start, initialize your PrivyClient with the private key of the authorization…" at bounding box center [270, 175] width 248 height 108
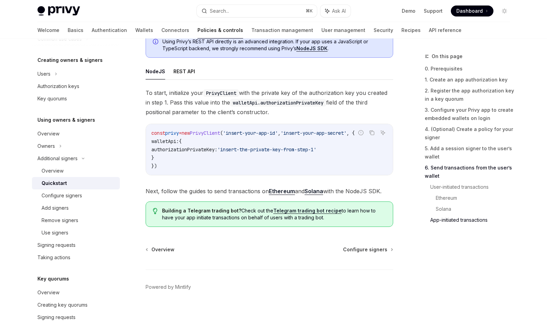
scroll to position [2135, 0]
click at [352, 249] on span "Configure signers" at bounding box center [365, 249] width 44 height 7
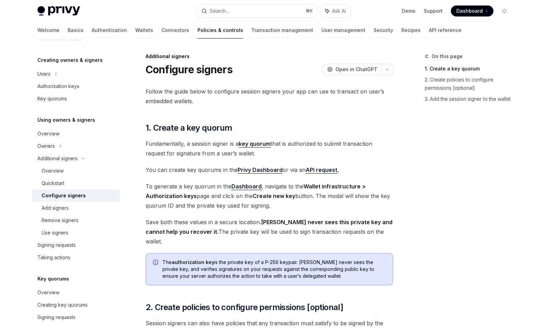
drag, startPoint x: 282, startPoint y: 204, endPoint x: 281, endPoint y: 109, distance: 94.8
click at [281, 109] on div "Follow the guide below to configure session signers your app can use to transac…" at bounding box center [270, 248] width 248 height 322
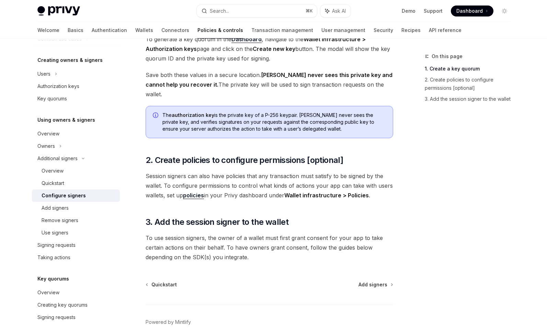
scroll to position [151, 0]
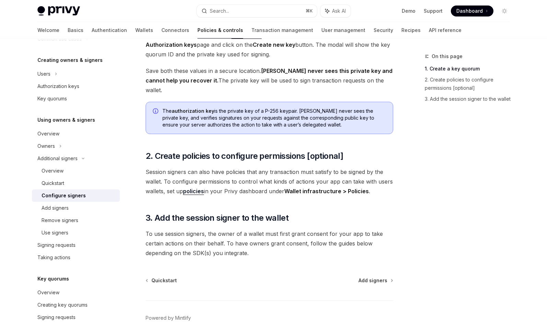
click at [276, 140] on div "Follow the guide below to configure session signers your app can use to transac…" at bounding box center [270, 96] width 248 height 322
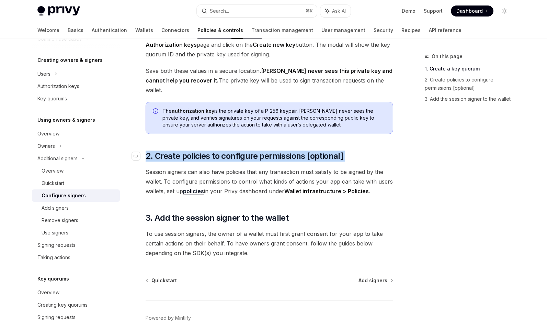
click at [276, 150] on span "2. Create policies to configure permissions [optional]" at bounding box center [245, 155] width 198 height 11
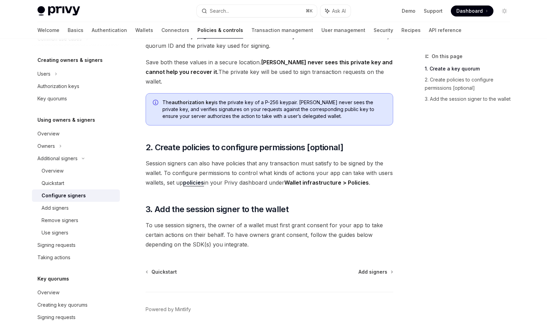
scroll to position [159, 0]
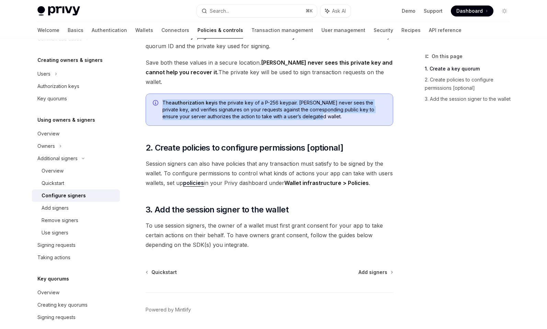
drag, startPoint x: 293, startPoint y: 110, endPoint x: 280, endPoint y: 83, distance: 30.1
click at [280, 83] on div "Follow the guide below to configure session signers your app can use to transac…" at bounding box center [270, 88] width 248 height 322
drag, startPoint x: 280, startPoint y: 83, endPoint x: 298, endPoint y: 109, distance: 31.5
click at [298, 109] on div "Follow the guide below to configure session signers your app can use to transac…" at bounding box center [270, 88] width 248 height 322
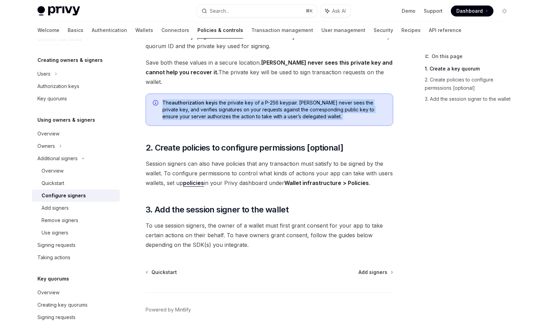
click at [298, 109] on span "The authorization key is the private key of a P-256 keypair. Privy never sees t…" at bounding box center [274, 109] width 224 height 21
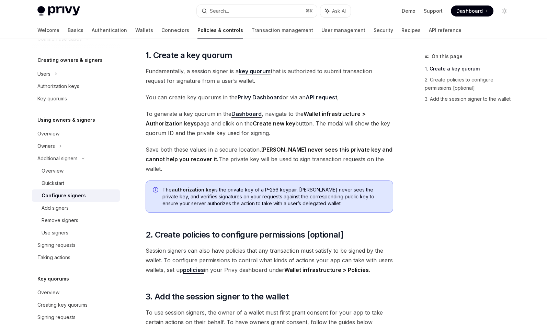
scroll to position [72, 0]
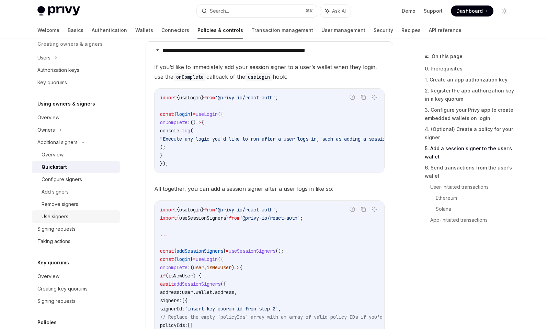
scroll to position [1309, 0]
click at [95, 211] on link "Use signers" at bounding box center [76, 216] width 88 height 12
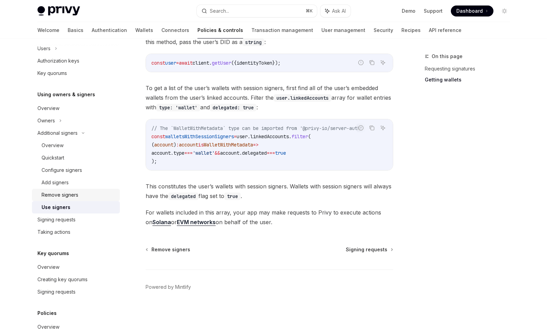
scroll to position [160, 0]
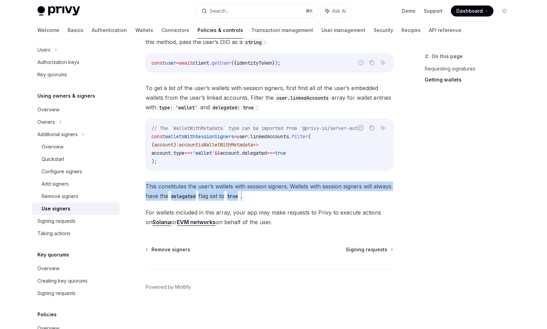
drag, startPoint x: 151, startPoint y: 188, endPoint x: 271, endPoint y: 199, distance: 120.4
click at [271, 199] on div "Additional signers Use signers OpenAI Open in ChatGPT OpenAI Open in ChatGPT On…" at bounding box center [204, 38] width 379 height 582
click at [271, 199] on span "This constitutes the user’s wallets with session signers. Wallets with session …" at bounding box center [270, 190] width 248 height 19
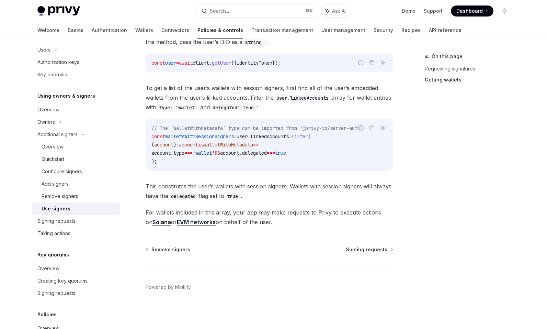
drag, startPoint x: 275, startPoint y: 217, endPoint x: 275, endPoint y: 199, distance: 17.9
click at [275, 199] on div "Use the Privy client’s getUser method to get the user object for your user. As …" at bounding box center [270, 126] width 248 height 199
click at [275, 199] on span "This constitutes the user’s wallets with session signers. Wallets with session …" at bounding box center [270, 190] width 248 height 19
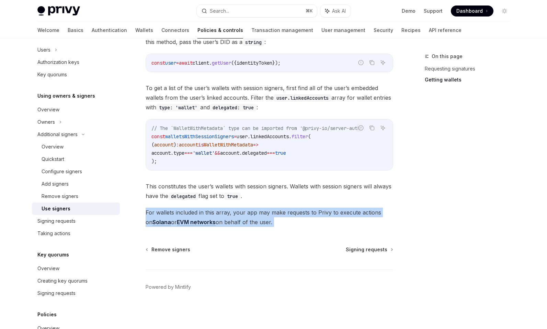
drag, startPoint x: 275, startPoint y: 199, endPoint x: 279, endPoint y: 221, distance: 21.5
click at [279, 221] on div "Use the Privy client’s getUser method to get the user object for your user. As …" at bounding box center [270, 126] width 248 height 199
click at [279, 221] on span "For wallets included in this array, your app may make requests to Privy to exec…" at bounding box center [270, 216] width 248 height 19
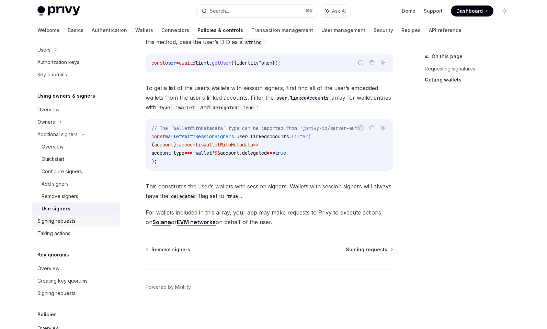
click at [94, 223] on div "Signing requests" at bounding box center [76, 221] width 78 height 8
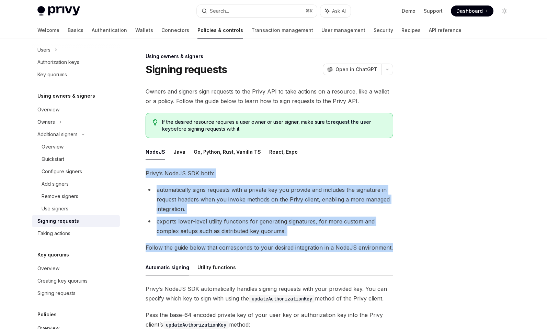
drag, startPoint x: 142, startPoint y: 174, endPoint x: 396, endPoint y: 245, distance: 263.6
click at [396, 245] on div "Using owners & signers Signing requests OpenAI Open in ChatGPT OpenAI Open in C…" at bounding box center [274, 267] width 484 height 458
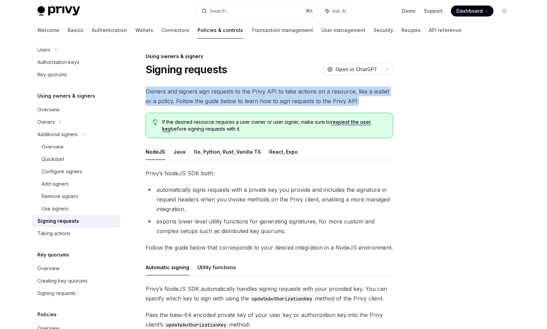
drag, startPoint x: 373, startPoint y: 98, endPoint x: 373, endPoint y: 84, distance: 13.7
click at [373, 84] on div "Using owners & signers Signing requests OpenAI Open in ChatGPT OpenAI Open in C…" at bounding box center [204, 274] width 379 height 444
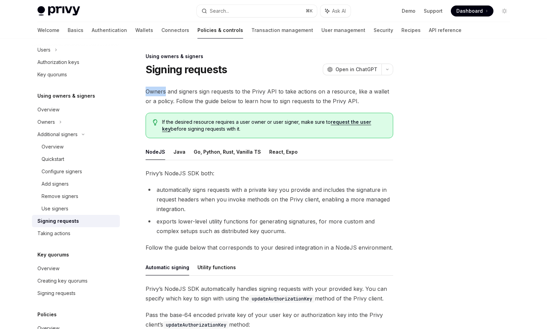
click at [373, 84] on div "Using owners & signers Signing requests OpenAI Open in ChatGPT OpenAI Open in C…" at bounding box center [204, 274] width 379 height 444
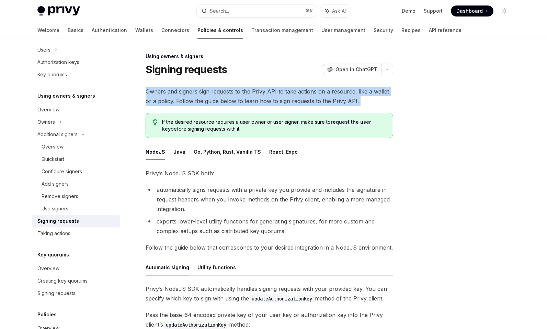
click at [373, 84] on div "Using owners & signers Signing requests OpenAI Open in ChatGPT OpenAI Open in C…" at bounding box center [204, 274] width 379 height 444
click at [374, 102] on span "Owners and signers sign requests to the Privy API to take actions on a resource…" at bounding box center [270, 96] width 248 height 19
drag, startPoint x: 374, startPoint y: 102, endPoint x: 361, endPoint y: 83, distance: 22.7
click at [361, 83] on div "Using owners & signers Signing requests OpenAI Open in ChatGPT OpenAI Open in C…" at bounding box center [204, 274] width 379 height 444
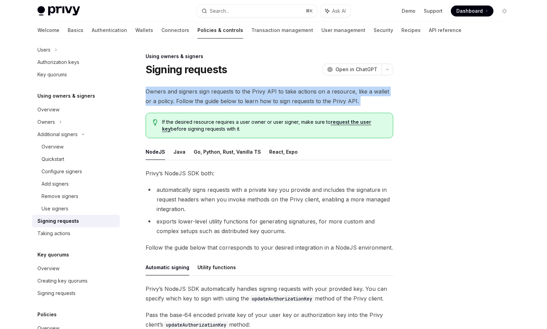
drag, startPoint x: 361, startPoint y: 83, endPoint x: 378, endPoint y: 105, distance: 27.1
click at [378, 105] on div "Using owners & signers Signing requests OpenAI Open in ChatGPT OpenAI Open in C…" at bounding box center [204, 274] width 379 height 444
click at [378, 105] on span "Owners and signers sign requests to the Privy API to take actions on a resource…" at bounding box center [270, 96] width 248 height 19
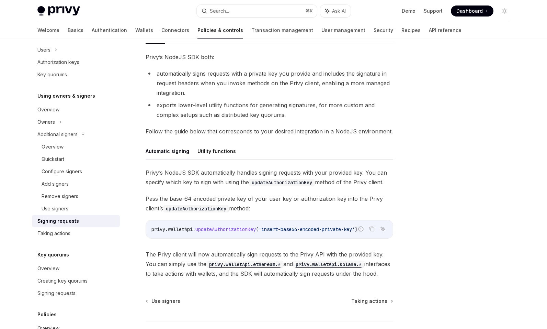
scroll to position [117, 0]
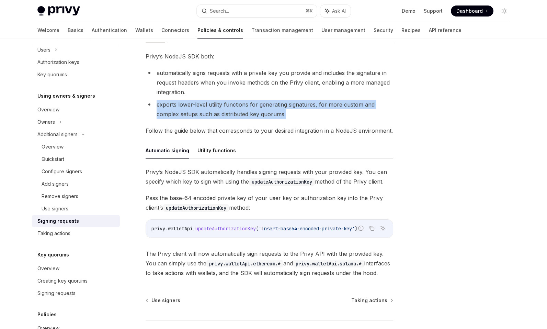
drag, startPoint x: 348, startPoint y: 114, endPoint x: 350, endPoint y: 96, distance: 18.4
click at [350, 96] on ul "automatically signs requests with a private key you provide and includes the si…" at bounding box center [270, 93] width 248 height 51
click at [350, 96] on li "automatically signs requests with a private key you provide and includes the si…" at bounding box center [270, 82] width 248 height 29
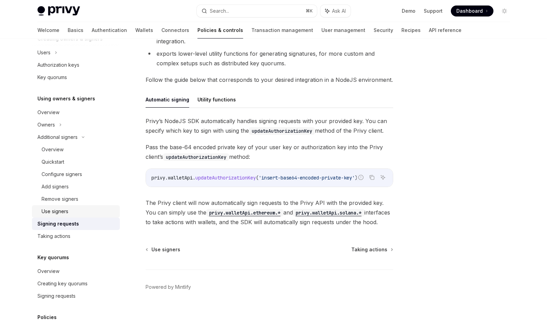
scroll to position [164, 0]
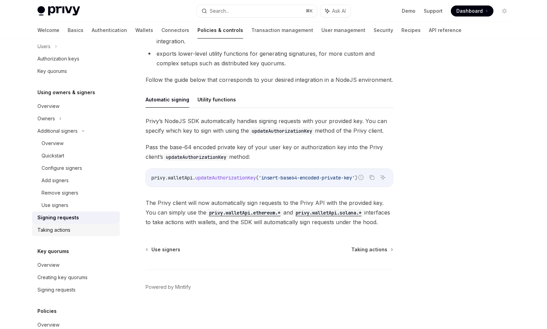
click at [89, 226] on div "Taking actions" at bounding box center [76, 230] width 78 height 8
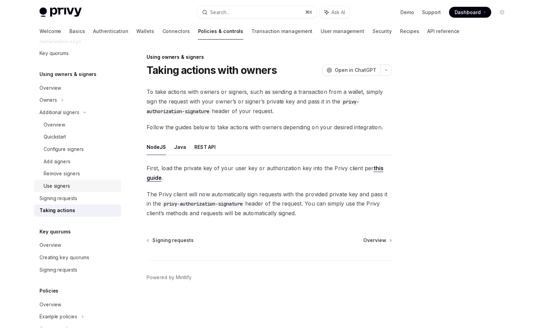
scroll to position [170, 0]
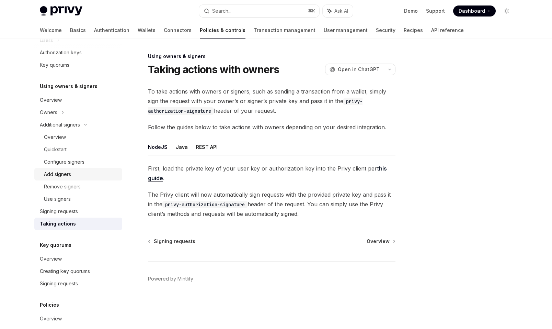
click at [94, 177] on div "Add signers" at bounding box center [81, 174] width 74 height 8
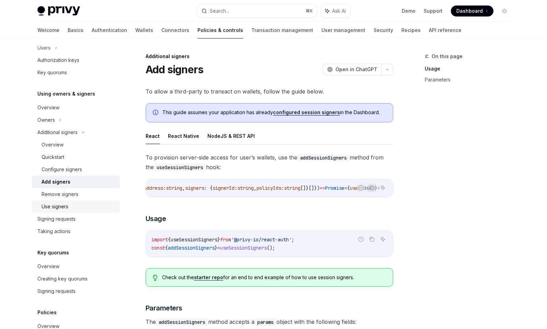
scroll to position [159, 0]
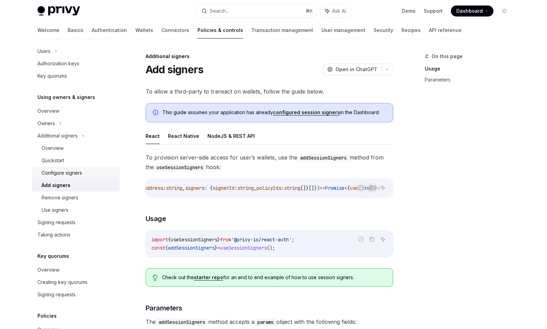
click at [90, 171] on div "Configure signers" at bounding box center [79, 173] width 74 height 8
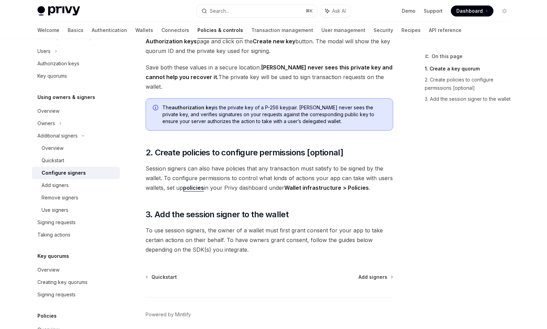
scroll to position [161, 0]
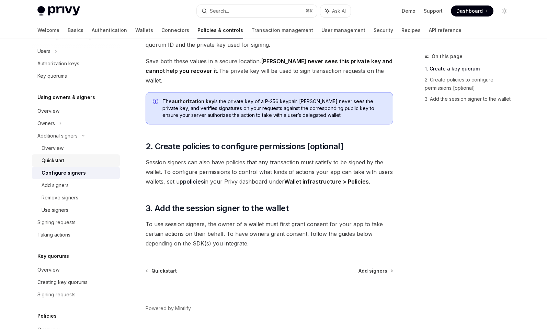
click at [95, 157] on div "Quickstart" at bounding box center [79, 160] width 74 height 8
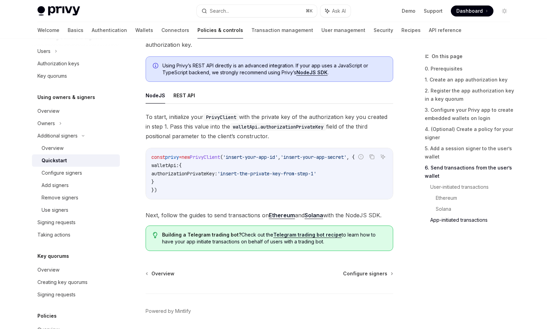
scroll to position [1772, 0]
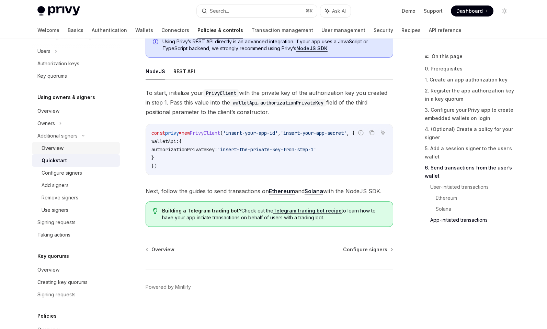
click at [94, 143] on link "Overview" at bounding box center [76, 148] width 88 height 12
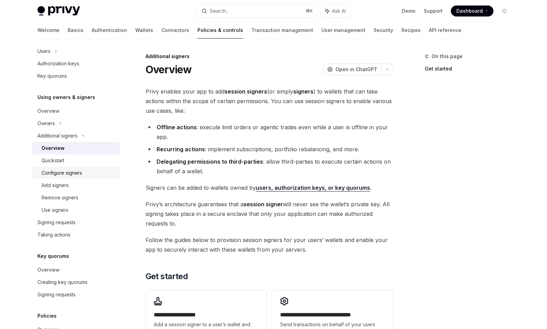
click at [92, 168] on link "Configure signers" at bounding box center [76, 173] width 88 height 12
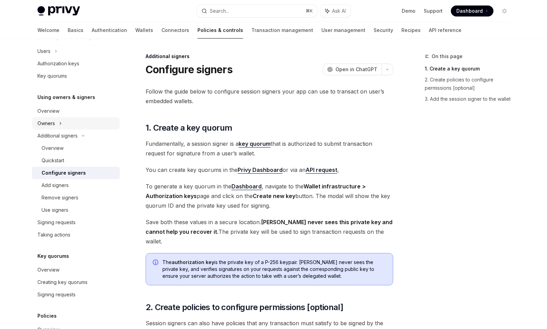
click at [92, 117] on div "Owners" at bounding box center [76, 123] width 88 height 12
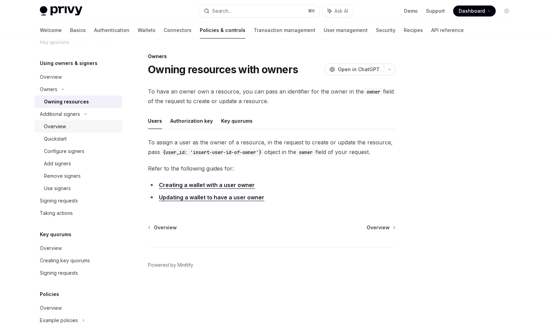
scroll to position [194, 0]
click at [85, 198] on div "Signing requests" at bounding box center [79, 199] width 78 height 8
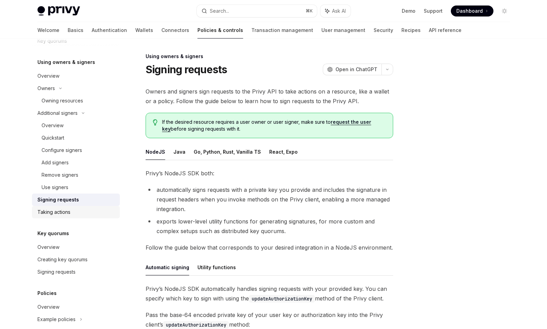
click at [85, 209] on div "Taking actions" at bounding box center [76, 212] width 78 height 8
type textarea "*"
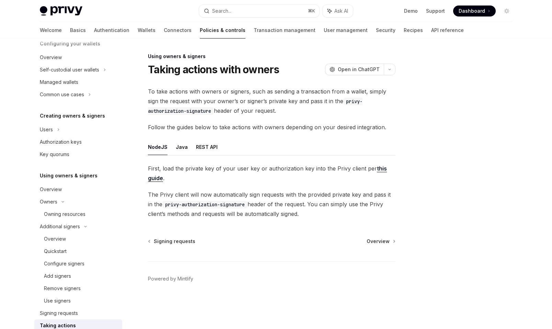
scroll to position [82, 0]
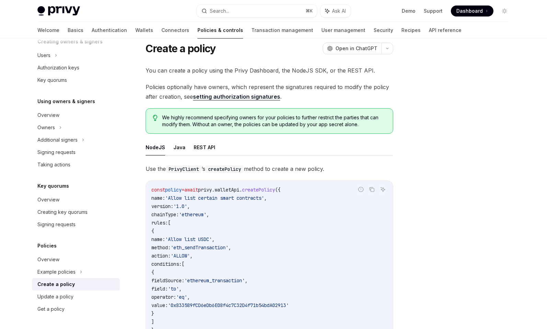
scroll to position [16, 0]
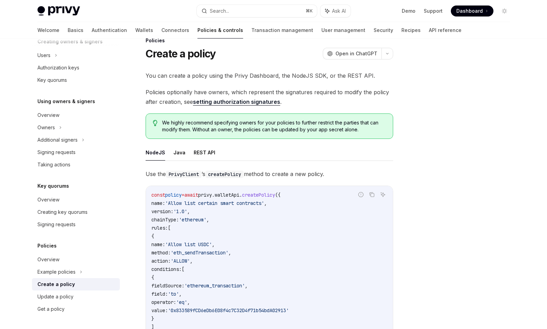
click at [243, 103] on link "setting authorization signatures" at bounding box center [236, 101] width 87 height 7
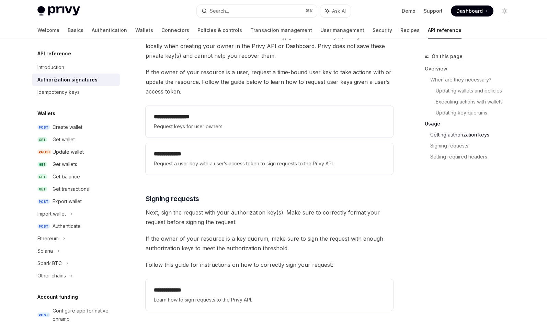
scroll to position [868, 0]
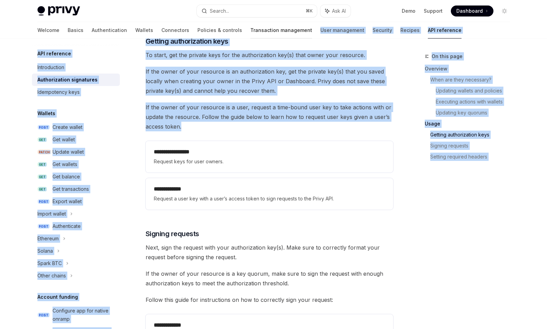
drag, startPoint x: 260, startPoint y: 126, endPoint x: 249, endPoint y: 36, distance: 90.8
click at [251, 92] on span "If the owner of your resource is an authorization key, get the private key(s) t…" at bounding box center [270, 81] width 248 height 29
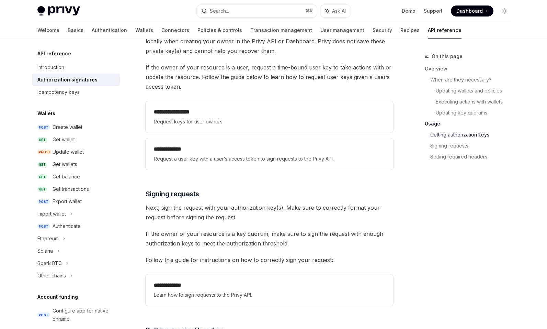
scroll to position [910, 0]
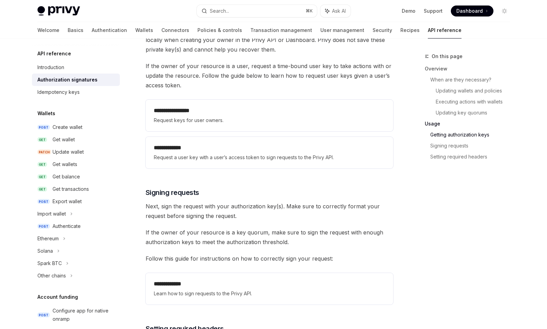
click at [251, 208] on span "Next, sign the request with your authorization key(s). Make sure to correctly f…" at bounding box center [270, 210] width 248 height 19
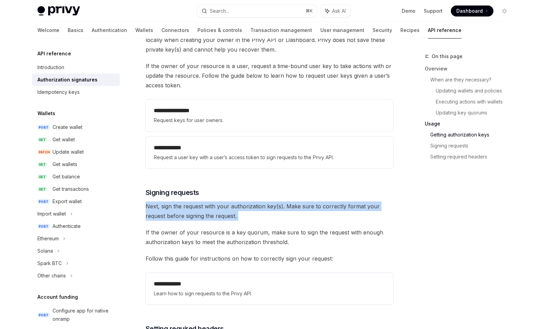
click at [251, 214] on span "Next, sign the request with your authorization key(s). Make sure to correctly f…" at bounding box center [270, 210] width 248 height 19
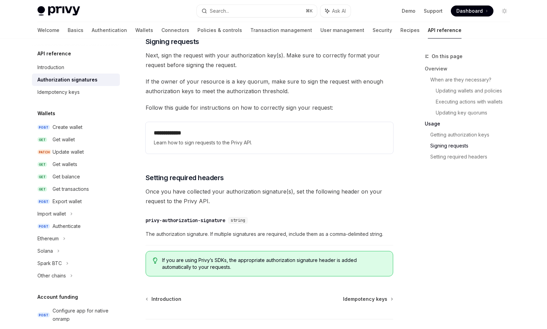
scroll to position [1061, 0]
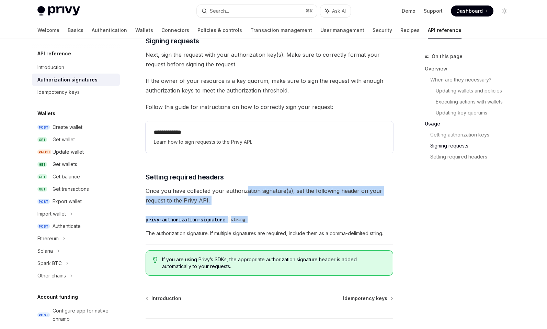
drag, startPoint x: 250, startPoint y: 224, endPoint x: 246, endPoint y: 193, distance: 31.1
click at [246, 193] on span "Once you have collected your authorization signature(s), set the following head…" at bounding box center [270, 195] width 248 height 19
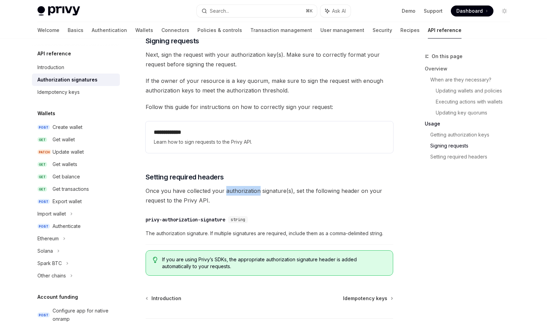
click at [246, 193] on span "Once you have collected your authorization signature(s), set the following head…" at bounding box center [270, 195] width 248 height 19
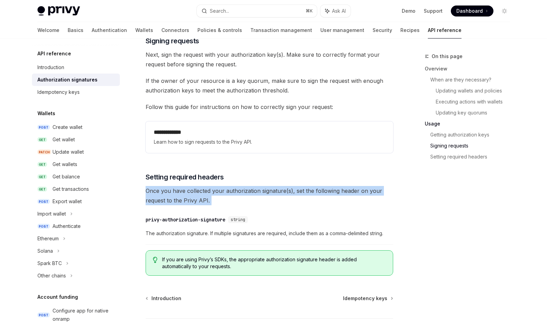
click at [246, 193] on span "Once you have collected your authorization signature(s), set the following head…" at bounding box center [270, 195] width 248 height 19
click at [252, 198] on span "Once you have collected your authorization signature(s), set the following head…" at bounding box center [270, 195] width 248 height 19
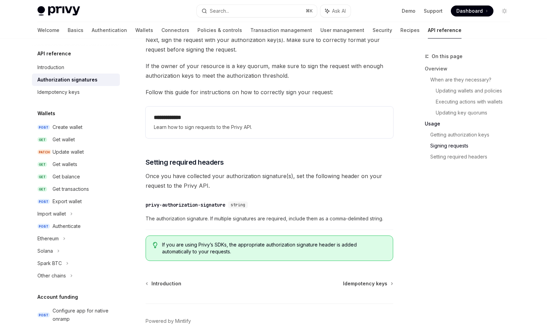
scroll to position [1076, 0]
click at [248, 254] on span "If you are using Privy’s SDKs, the appropriate authorization signature header i…" at bounding box center [274, 248] width 224 height 14
click at [260, 250] on span "If you are using Privy’s SDKs, the appropriate authorization signature header i…" at bounding box center [274, 248] width 224 height 14
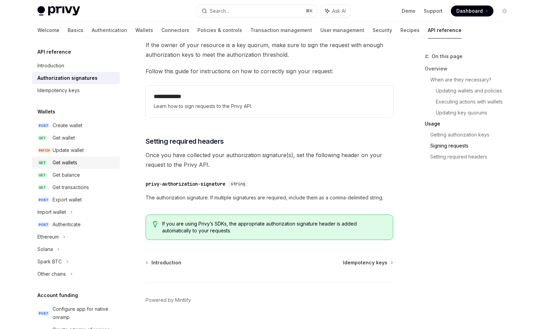
scroll to position [0, 0]
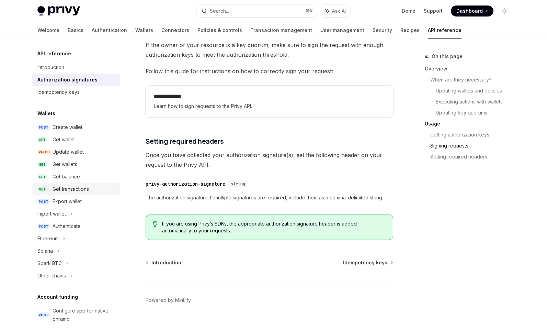
click at [79, 187] on div "Get transactions" at bounding box center [71, 189] width 36 height 8
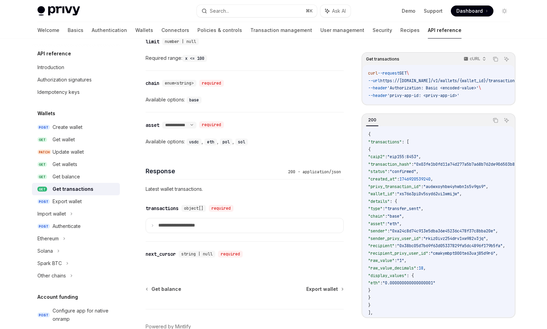
scroll to position [356, 0]
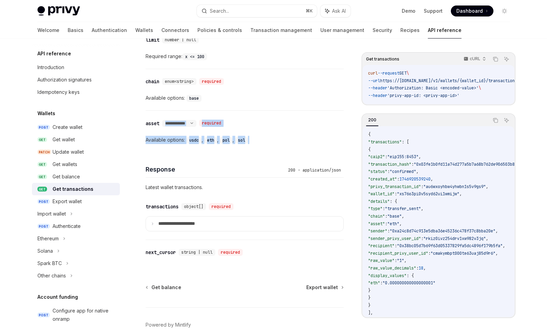
drag, startPoint x: 254, startPoint y: 144, endPoint x: 249, endPoint y: 112, distance: 32.4
click at [249, 112] on div "**********" at bounding box center [245, 132] width 198 height 42
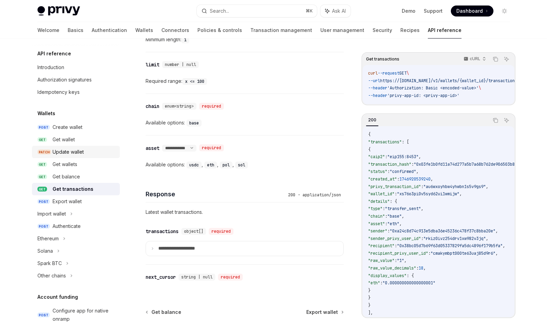
scroll to position [331, 0]
click at [66, 54] on h5 "API reference" at bounding box center [54, 53] width 34 height 8
click at [77, 55] on div "API reference" at bounding box center [76, 53] width 88 height 8
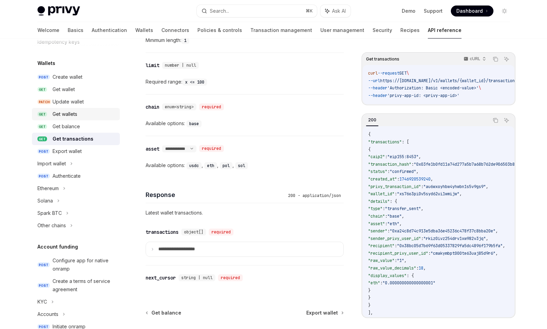
scroll to position [52, 0]
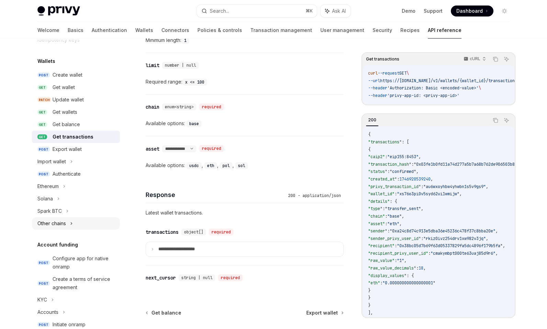
click at [82, 226] on div "Other chains" at bounding box center [76, 223] width 88 height 12
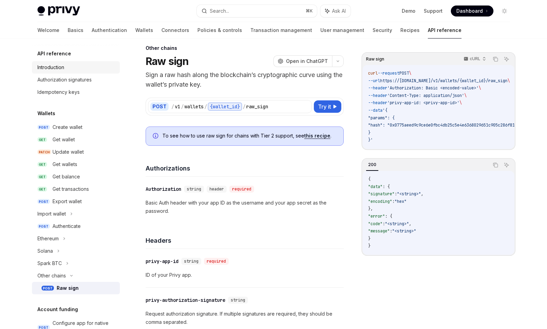
scroll to position [8, 0]
click at [81, 79] on div "Authorization signatures" at bounding box center [64, 80] width 54 height 8
type textarea "*"
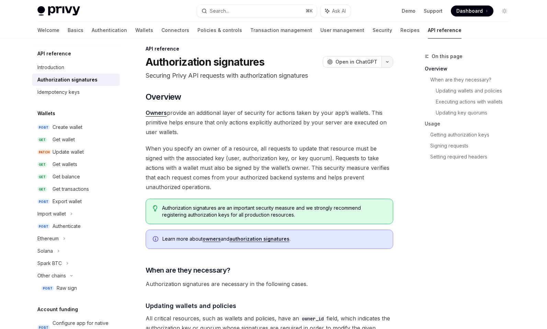
click at [385, 64] on button "button" at bounding box center [388, 62] width 12 height 12
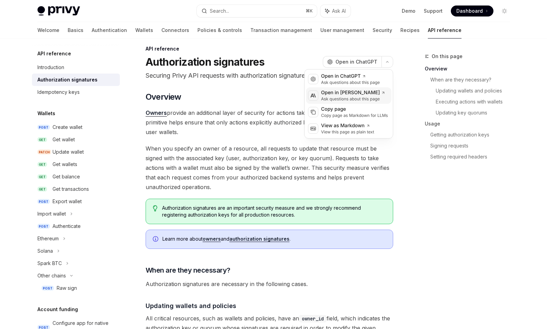
click at [372, 95] on div "Open in Claude" at bounding box center [353, 92] width 64 height 7
click at [386, 60] on button "button" at bounding box center [388, 62] width 12 height 12
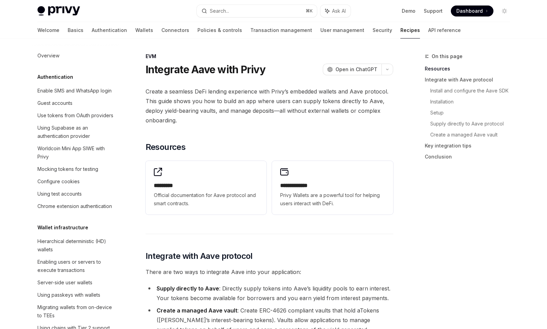
scroll to position [948, 0]
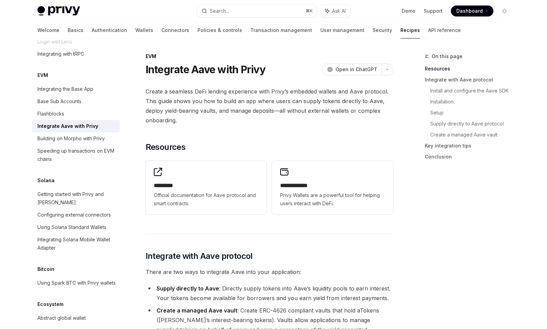
click at [470, 8] on span "Dashboard" at bounding box center [470, 11] width 26 height 7
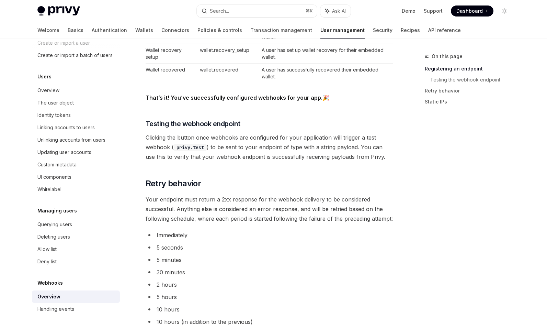
scroll to position [626, 0]
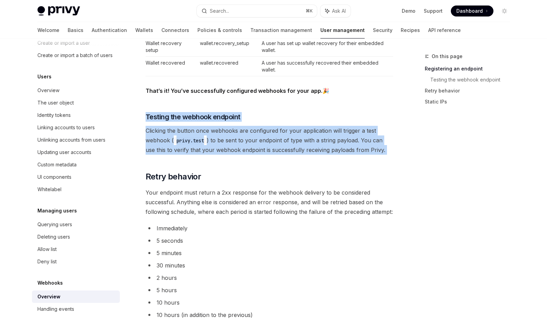
drag, startPoint x: 243, startPoint y: 165, endPoint x: 246, endPoint y: 108, distance: 57.1
drag, startPoint x: 246, startPoint y: 108, endPoint x: 269, endPoint y: 159, distance: 56.6
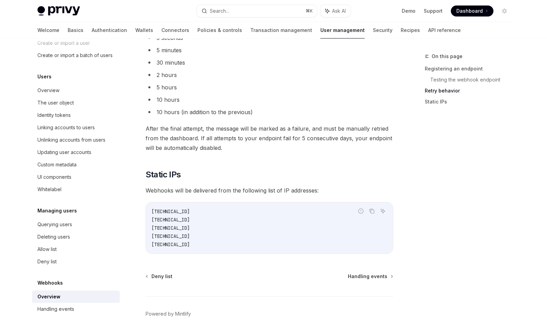
scroll to position [855, 0]
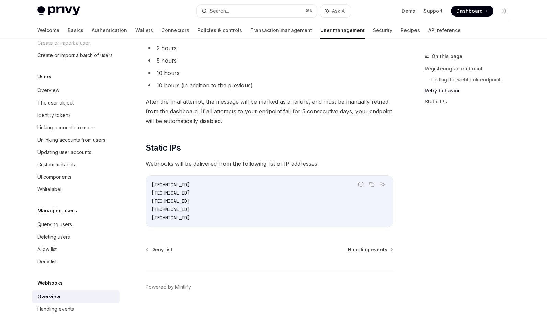
click at [269, 159] on span "Webhooks will be delivered from the following list of IP addresses:" at bounding box center [270, 164] width 248 height 10
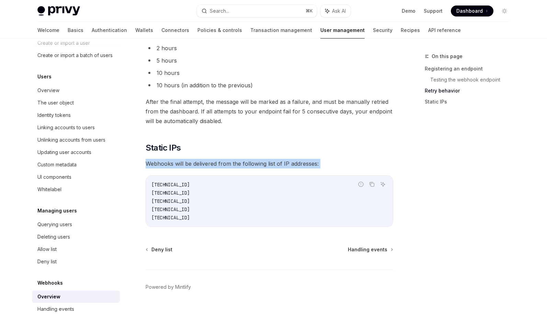
click at [269, 115] on span "After the final attempt, the message will be marked as a failure, and must be m…" at bounding box center [270, 111] width 248 height 29
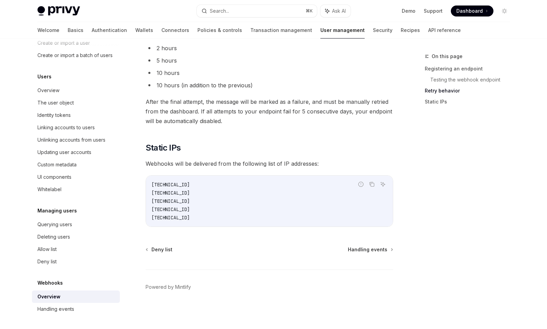
click at [269, 115] on span "After the final attempt, the message will be marked as a failure, and must be m…" at bounding box center [270, 111] width 248 height 29
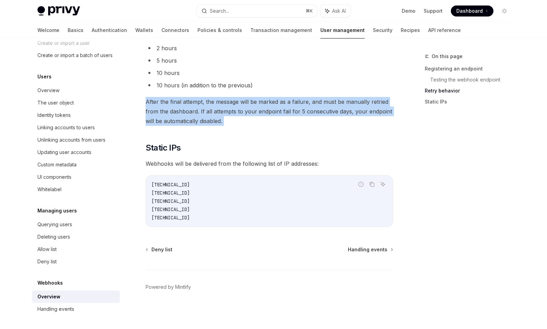
click at [270, 118] on span "After the final attempt, the message will be marked as a failure, and must be m…" at bounding box center [270, 111] width 248 height 29
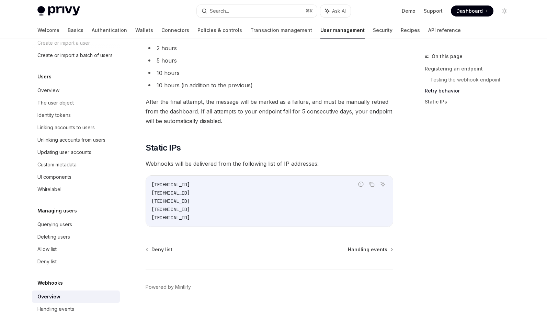
scroll to position [840, 0]
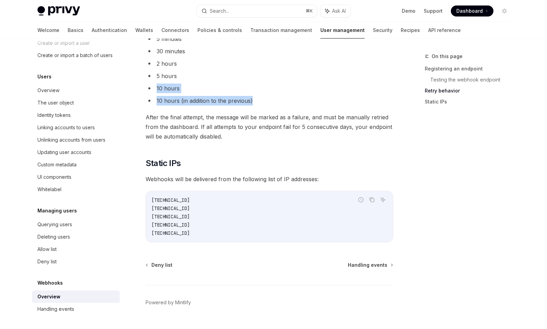
drag, startPoint x: 267, startPoint y: 103, endPoint x: 269, endPoint y: 79, distance: 24.1
click at [269, 79] on ul "Immediately 5 seconds 5 minutes 30 minutes 2 hours 5 hours 10 hours 10 hours (i…" at bounding box center [270, 57] width 248 height 96
click at [269, 79] on li "5 hours" at bounding box center [270, 76] width 248 height 10
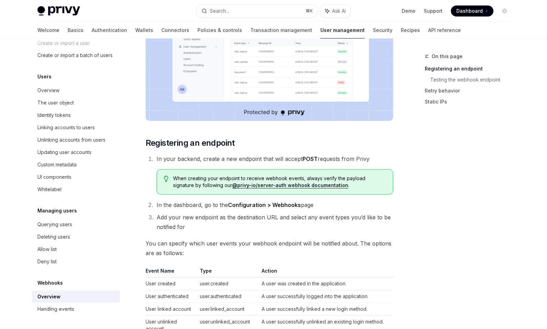
scroll to position [222, 0]
